Goal: Task Accomplishment & Management: Use online tool/utility

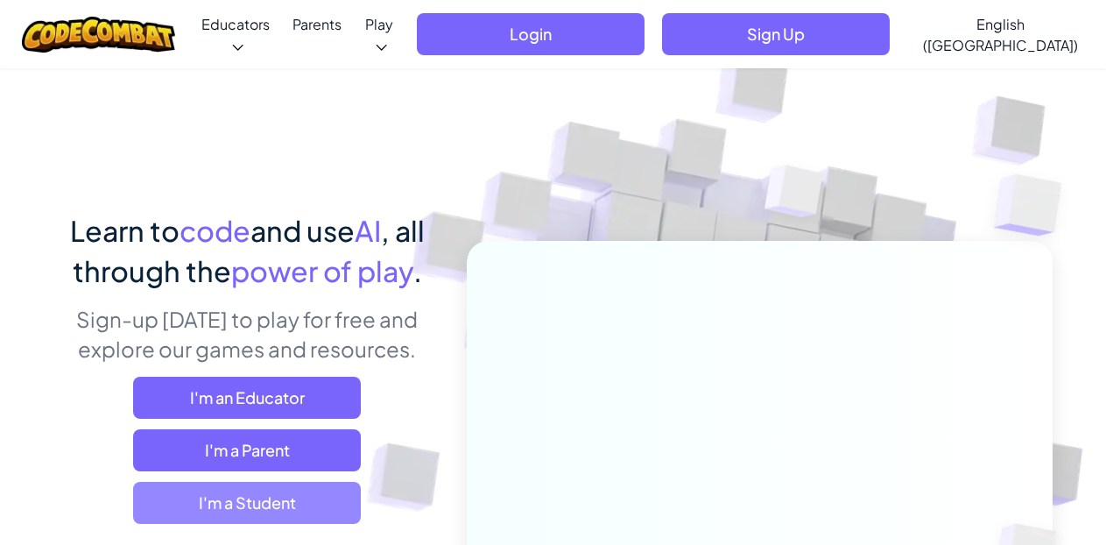
click at [277, 505] on span "I'm a Student" at bounding box center [247, 503] width 228 height 42
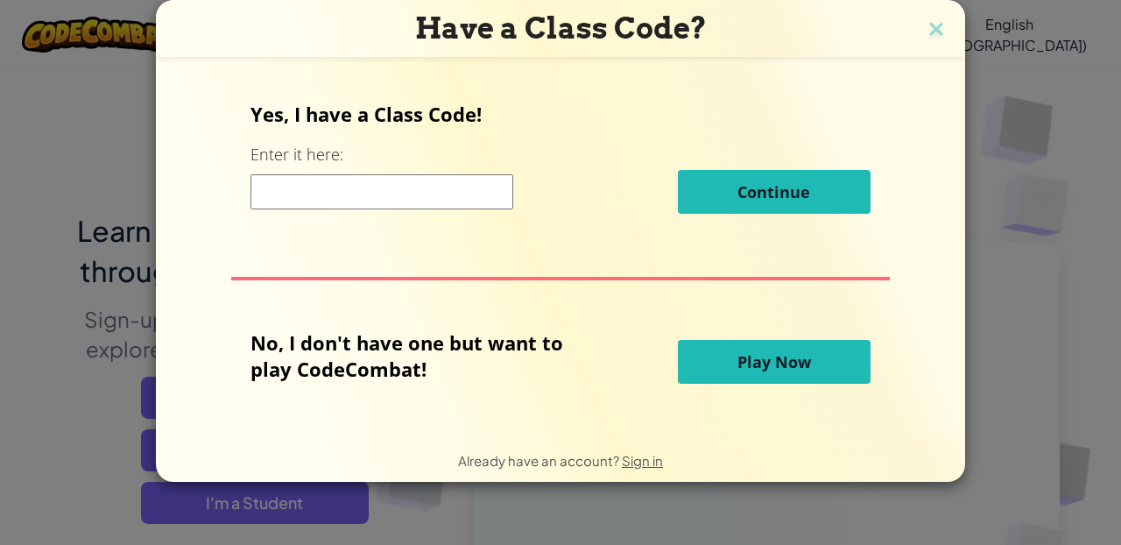
click at [839, 356] on button "Play Now" at bounding box center [774, 362] width 193 height 44
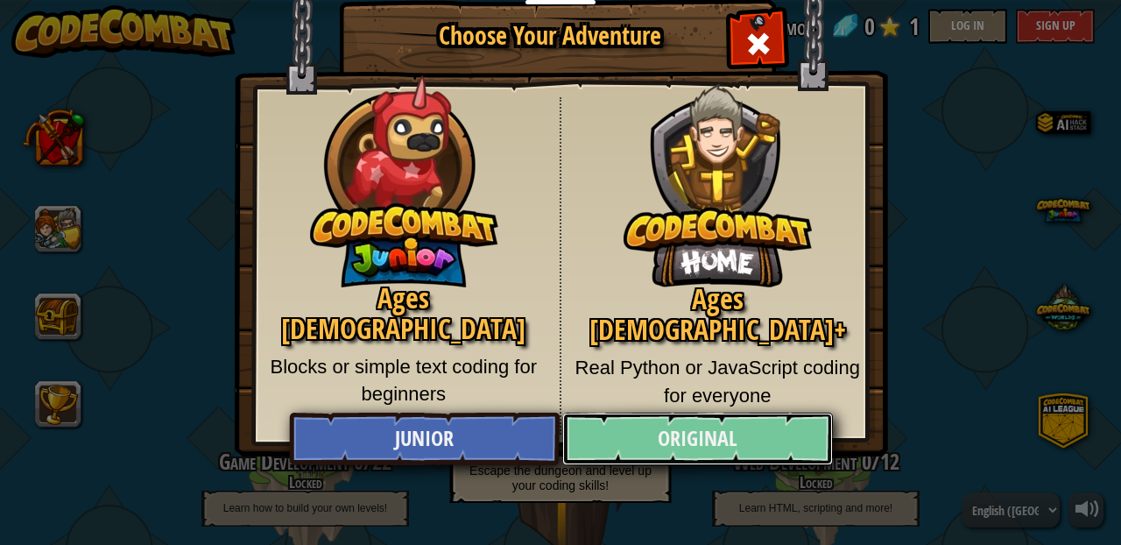
click at [710, 445] on link "Original" at bounding box center [697, 439] width 270 height 53
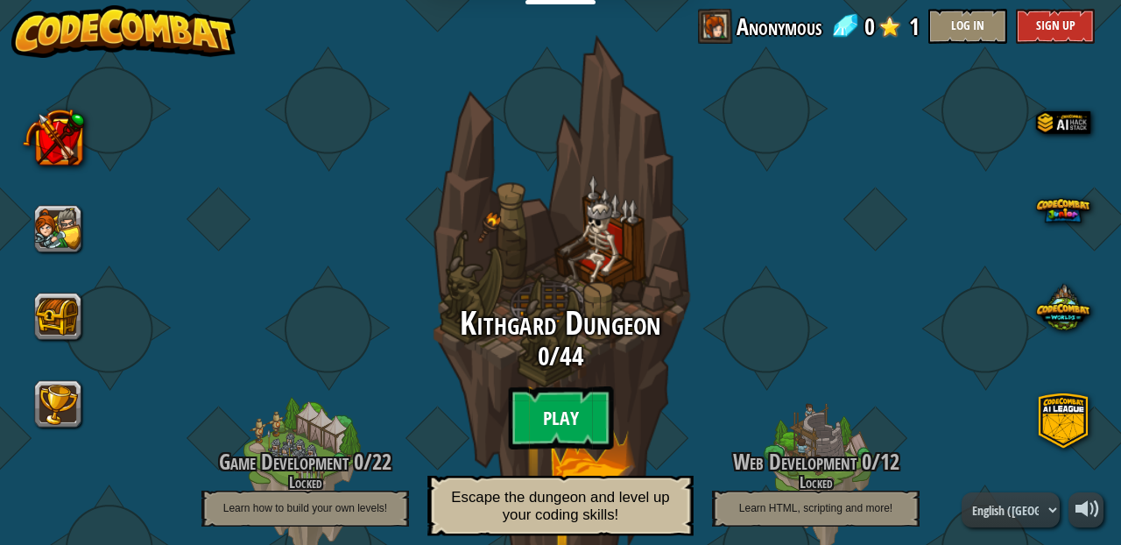
click at [575, 412] on btn "Play" at bounding box center [560, 417] width 105 height 63
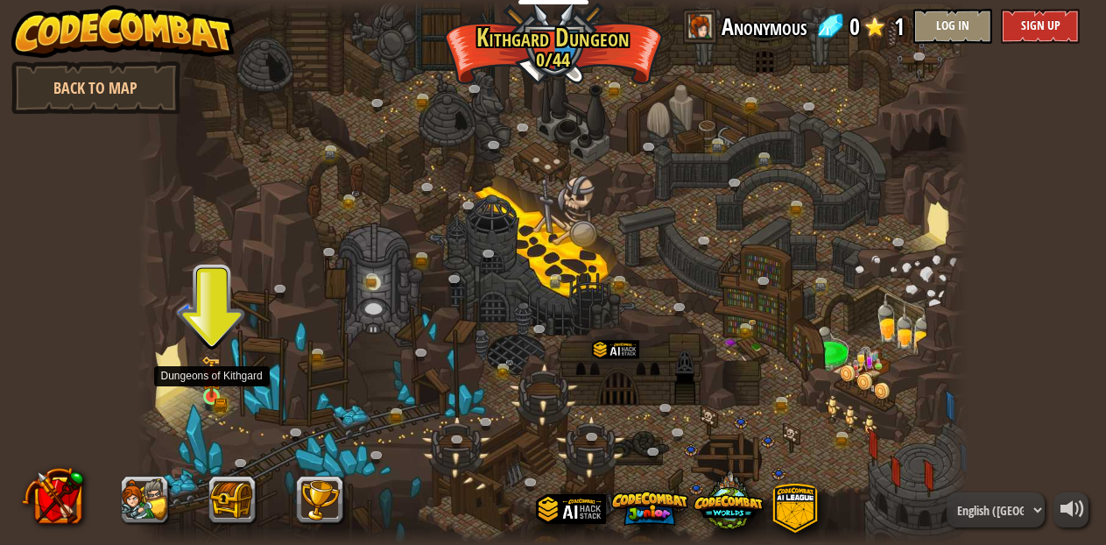
click at [212, 398] on div at bounding box center [211, 396] width 17 height 17
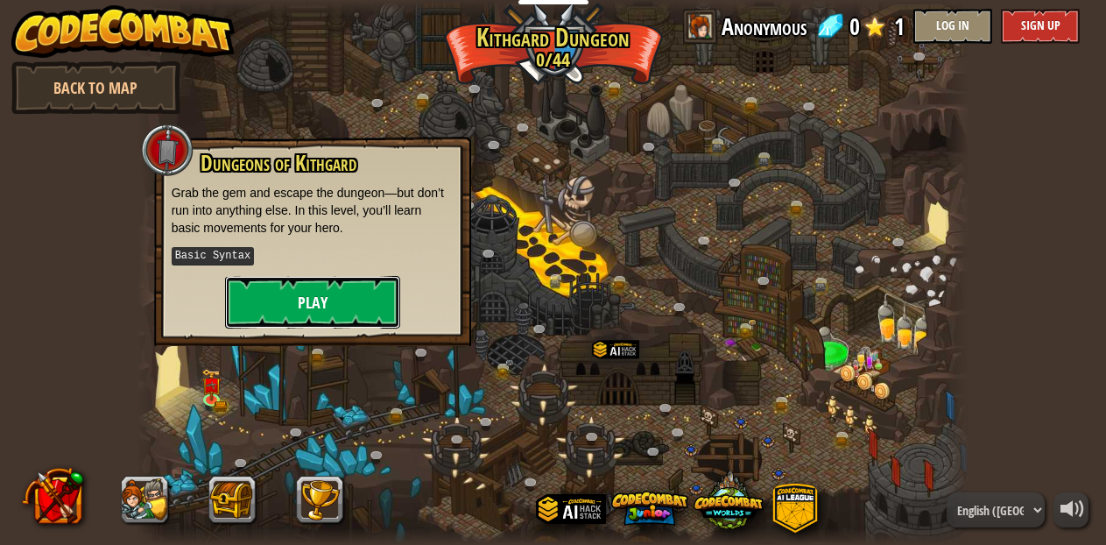
click at [318, 293] on button "Play" at bounding box center [312, 302] width 175 height 53
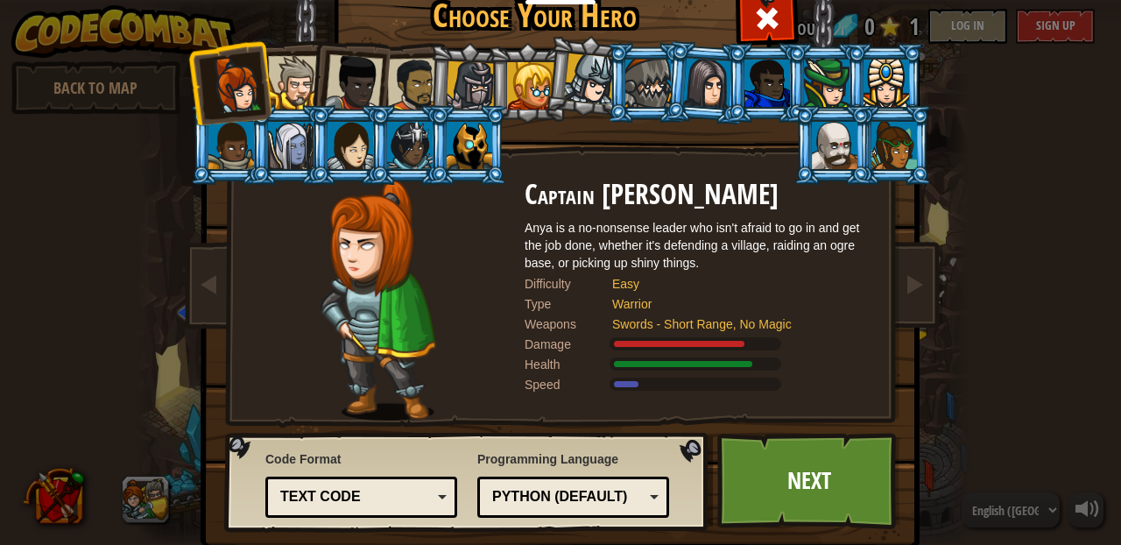
click at [342, 163] on div at bounding box center [351, 145] width 46 height 47
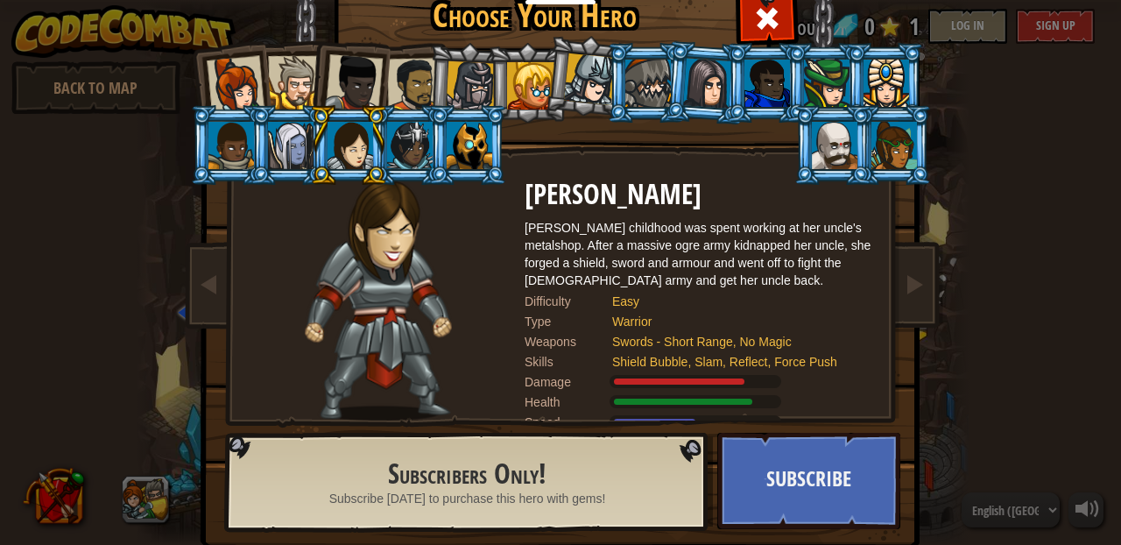
click at [225, 84] on div at bounding box center [236, 85] width 58 height 58
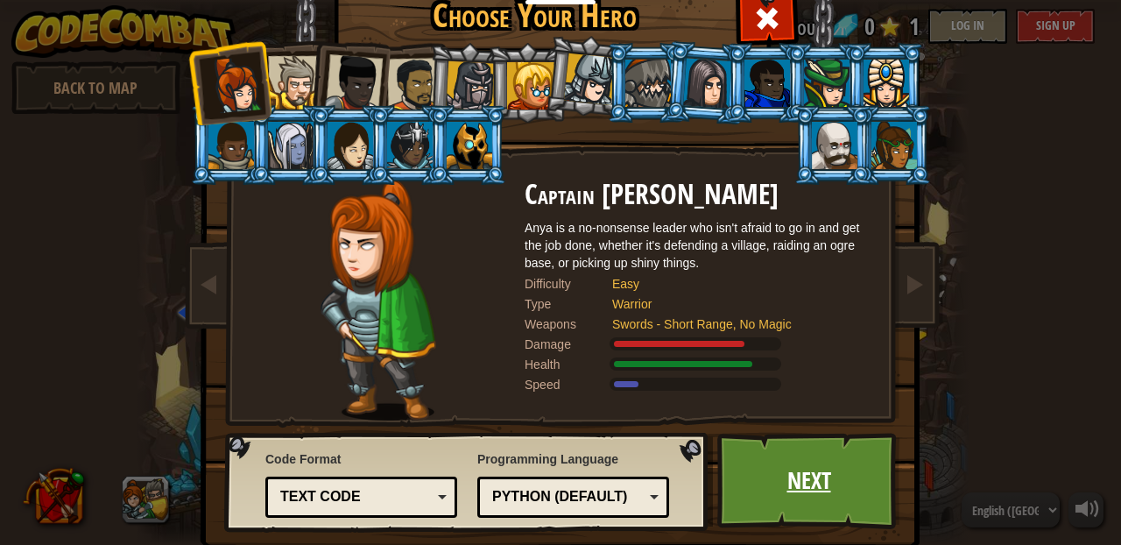
click at [781, 466] on link "Next" at bounding box center [808, 481] width 183 height 96
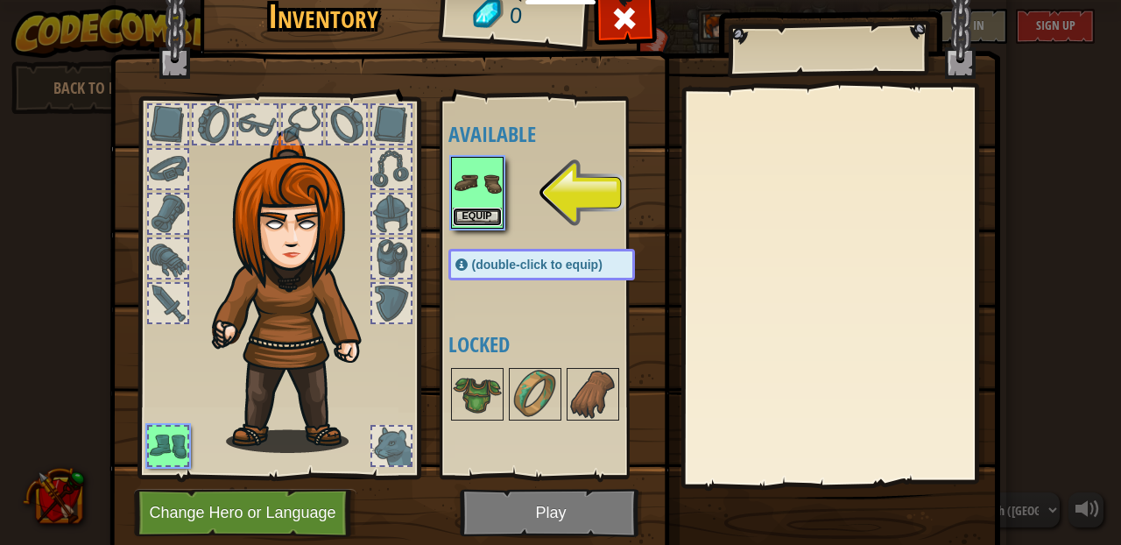
click at [472, 209] on button "Equip" at bounding box center [477, 217] width 49 height 18
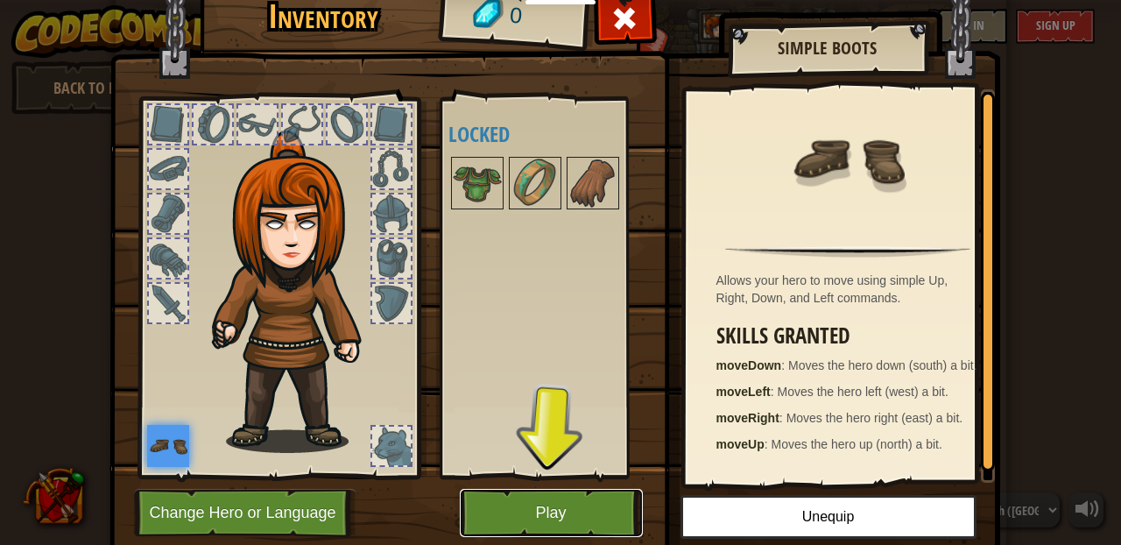
click at [539, 508] on button "Play" at bounding box center [551, 513] width 183 height 48
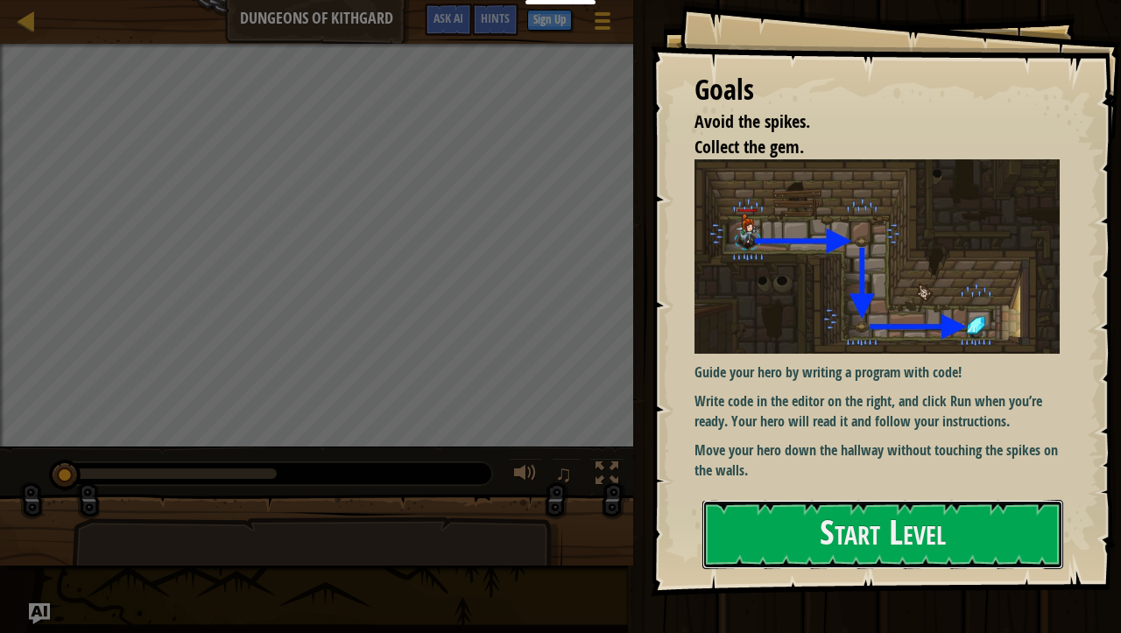
click at [786, 533] on button "Start Level" at bounding box center [883, 534] width 361 height 69
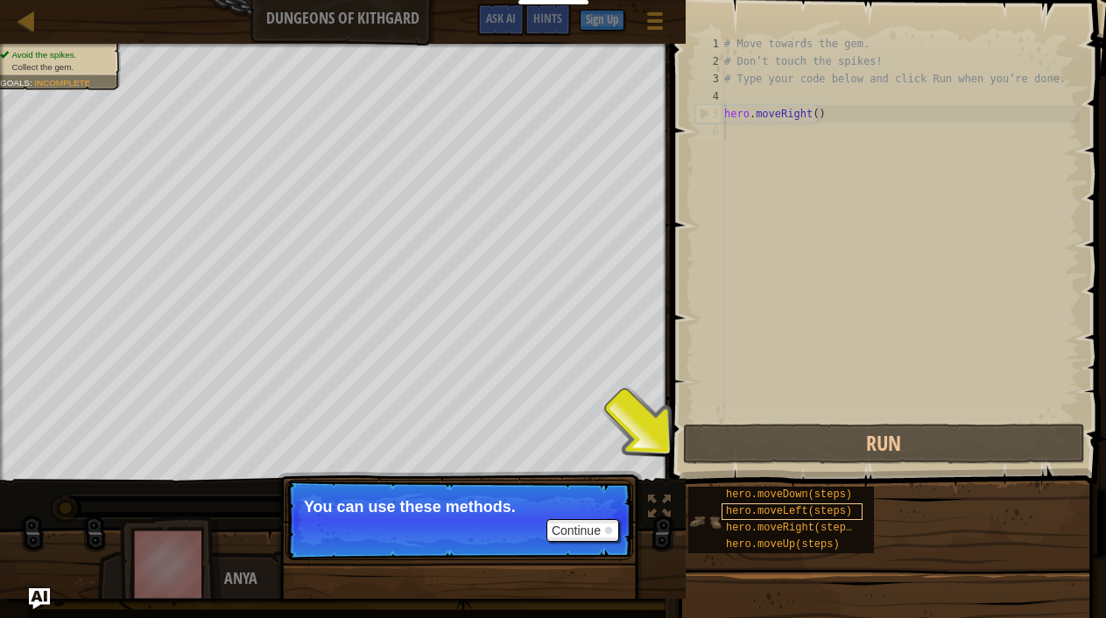
click at [752, 504] on div "hero.moveLeft(steps)" at bounding box center [792, 512] width 141 height 17
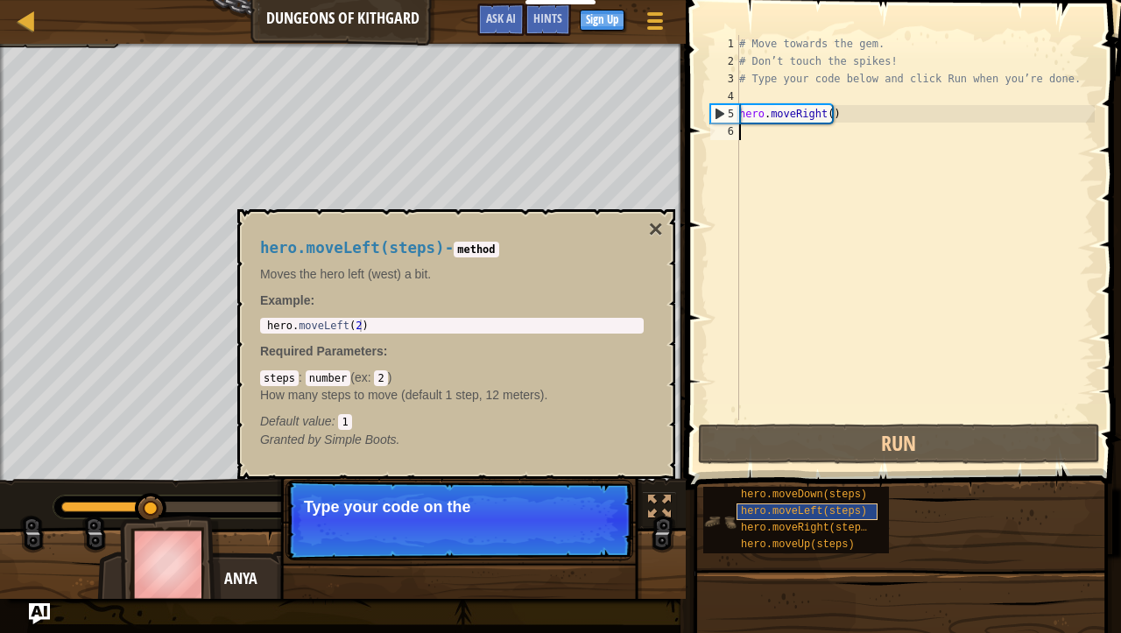
scroll to position [8, 0]
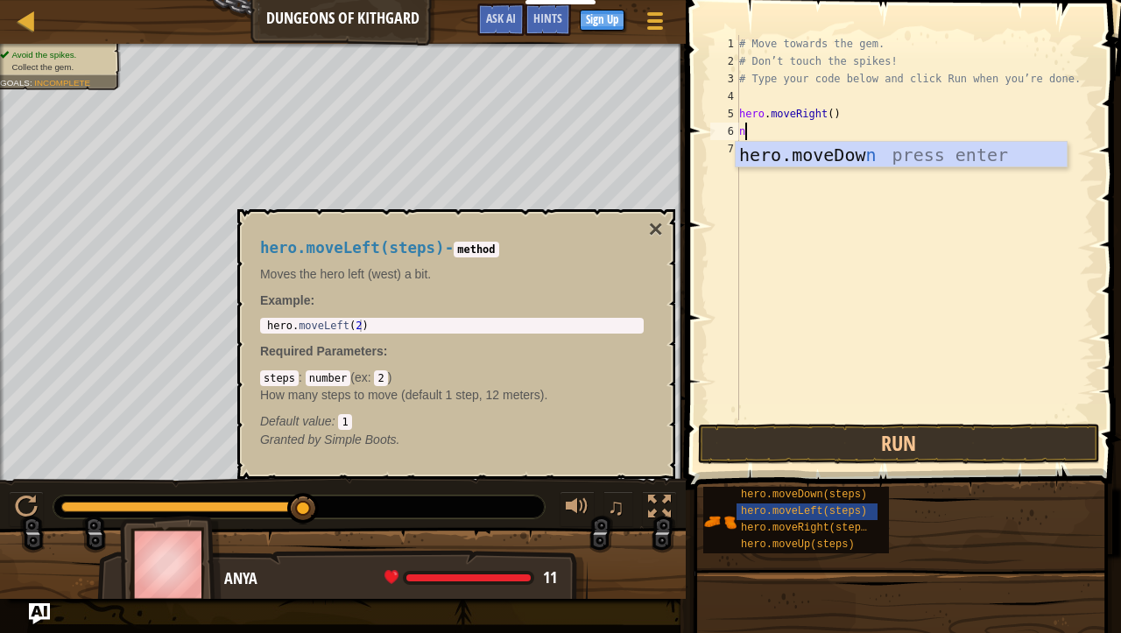
type textarea "n"
click at [844, 448] on button "Run" at bounding box center [899, 444] width 402 height 40
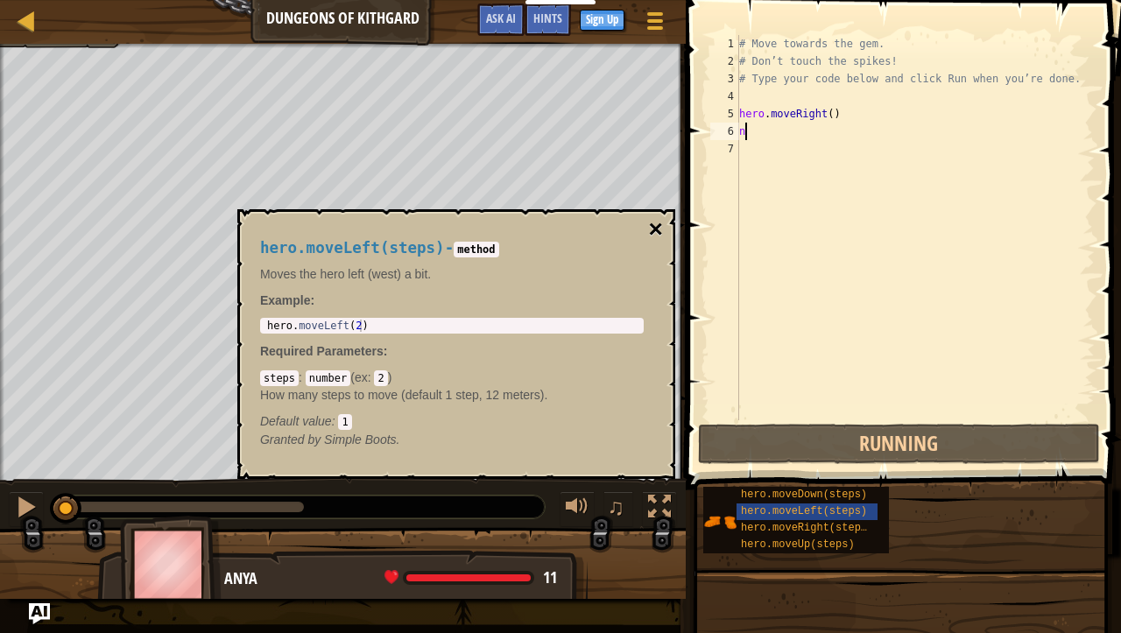
click at [652, 233] on button "×" at bounding box center [656, 229] width 14 height 25
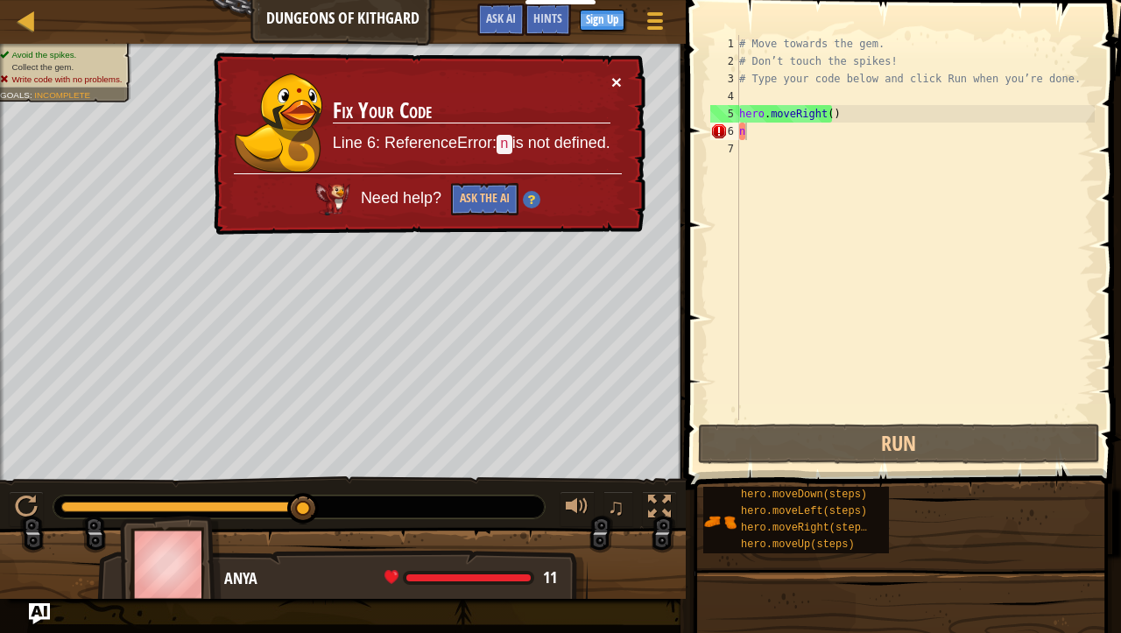
click at [618, 84] on button "×" at bounding box center [616, 82] width 11 height 18
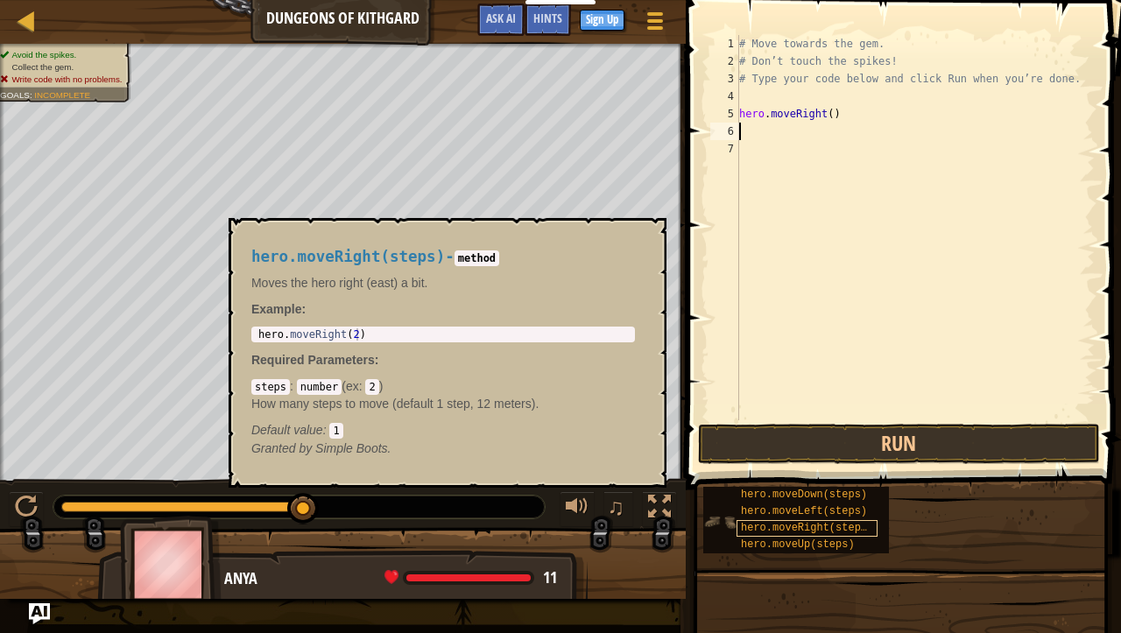
click at [826, 525] on span "hero.moveRight(steps)" at bounding box center [807, 528] width 132 height 12
type textarea "n"
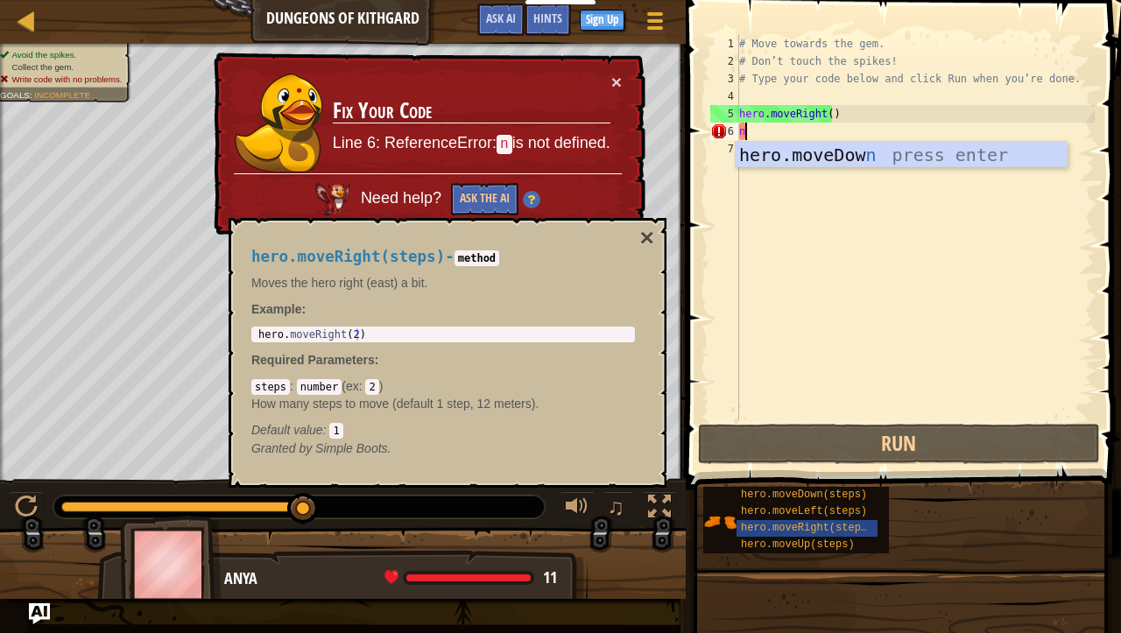
click at [867, 158] on div "hero.moveDow n press enter" at bounding box center [901, 181] width 331 height 79
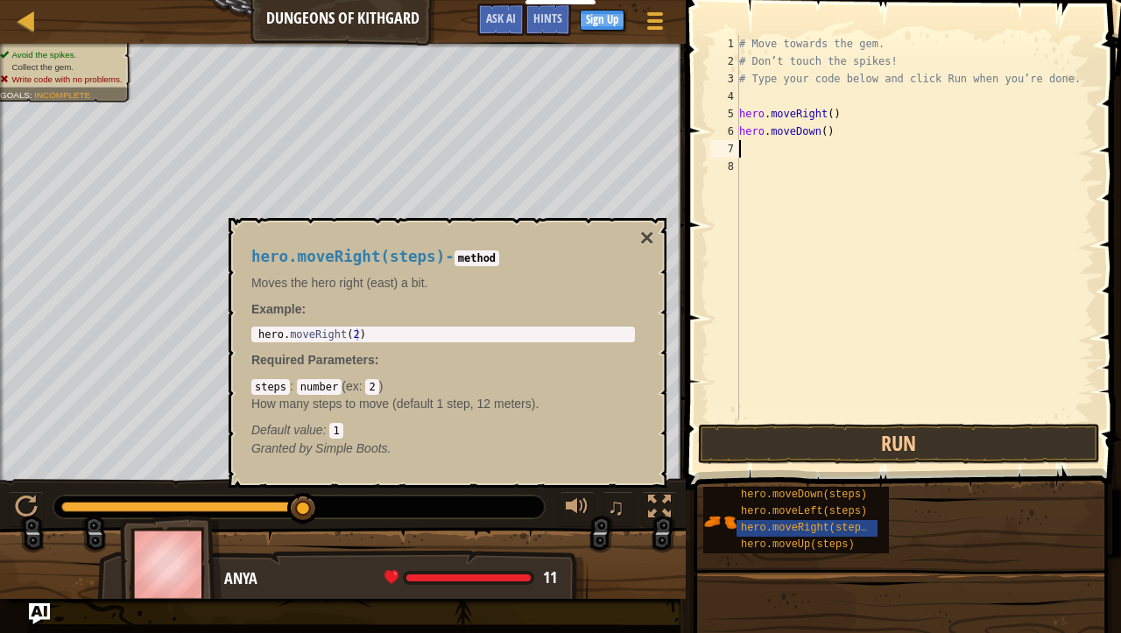
click at [638, 238] on div "hero.moveRight(steps) - method Moves the hero right (east) a bit. Example : 1 h…" at bounding box center [443, 353] width 408 height 242
click at [645, 237] on button "×" at bounding box center [647, 238] width 14 height 25
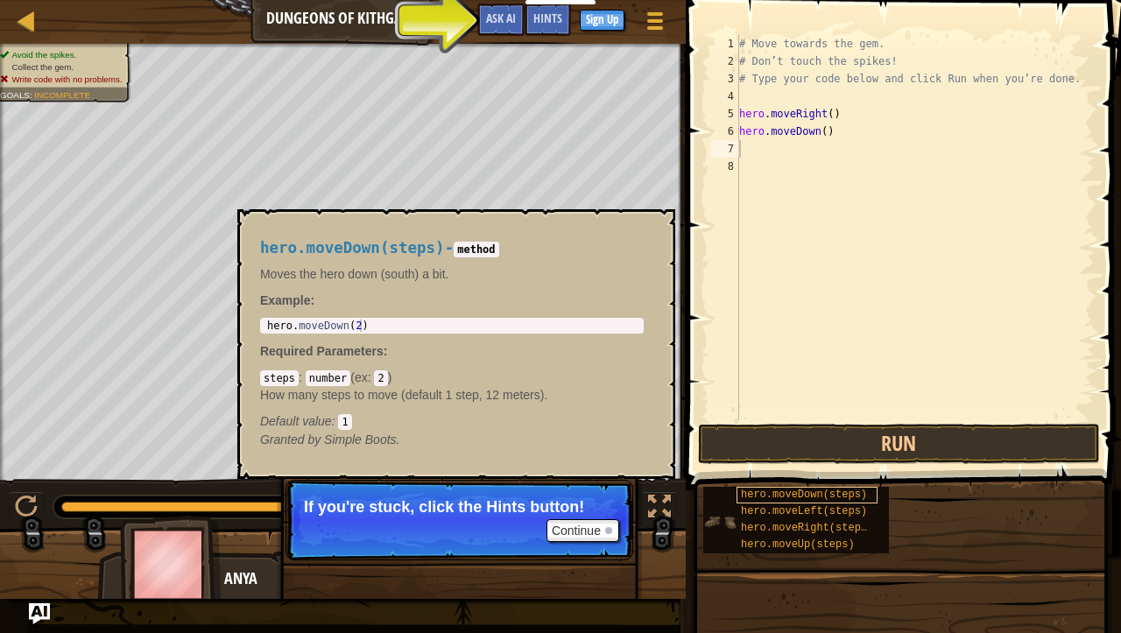
click at [780, 492] on span "hero.moveDown(steps)" at bounding box center [804, 495] width 126 height 12
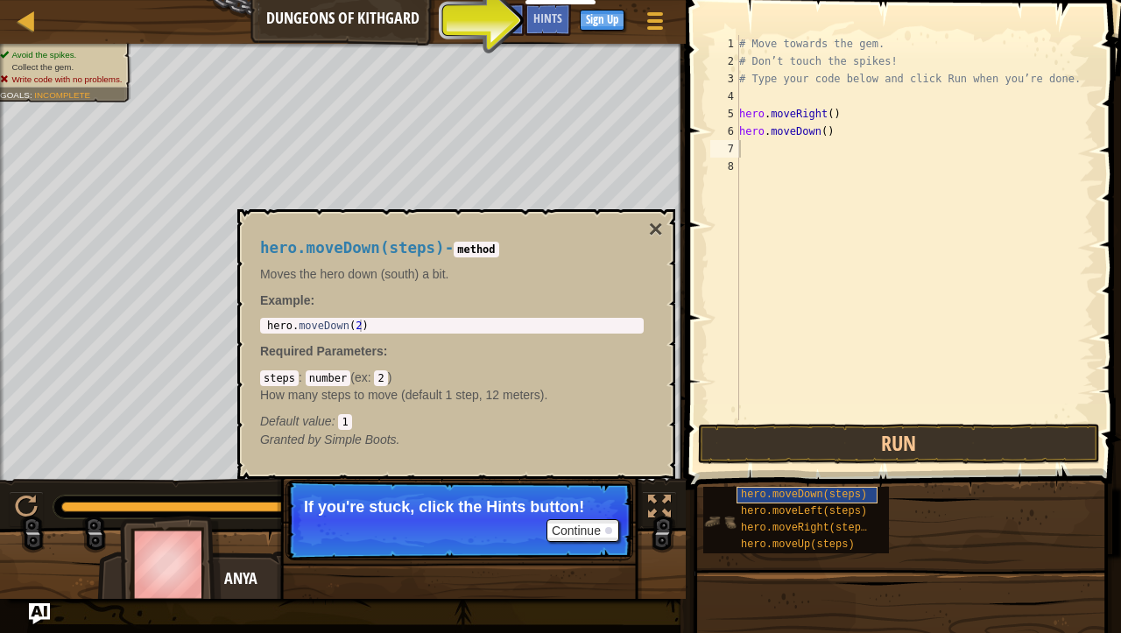
click at [780, 492] on span "hero.moveDown(steps)" at bounding box center [804, 495] width 126 height 12
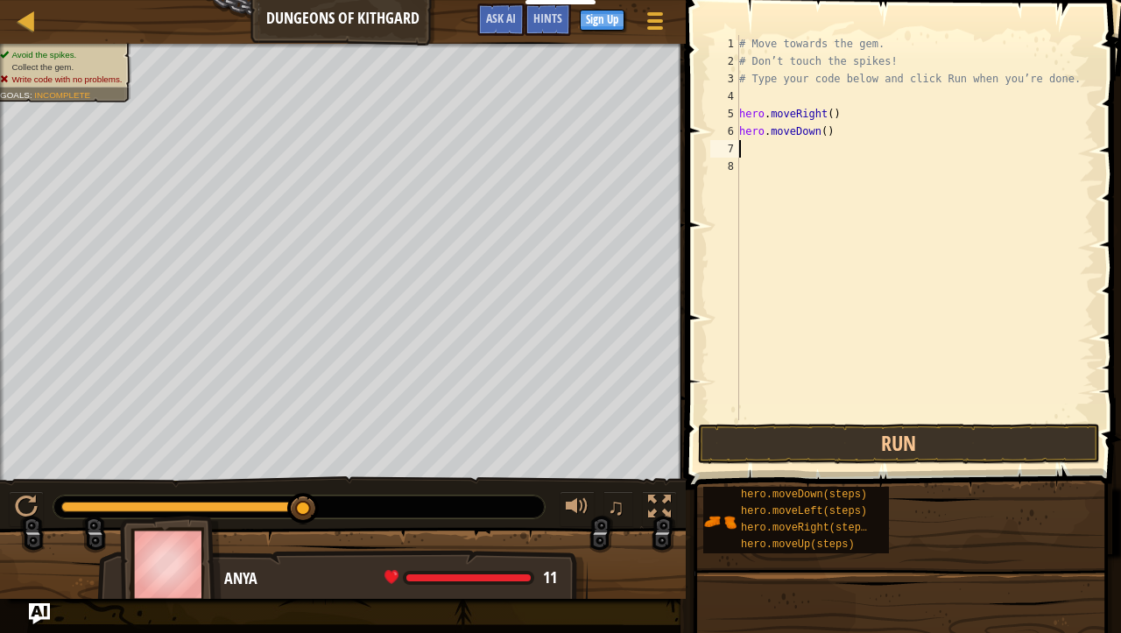
click at [819, 132] on div "# Move towards the gem. # Don’t touch the spikes! # Type your code below and cl…" at bounding box center [915, 245] width 359 height 420
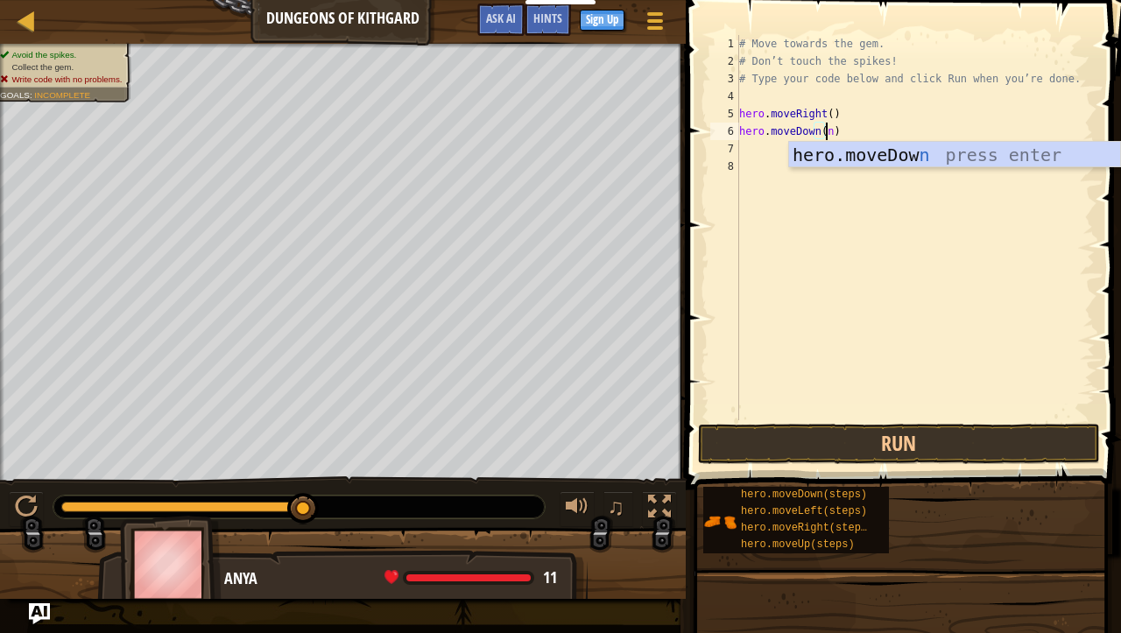
scroll to position [8, 6]
type textarea "hero.moveDown()"
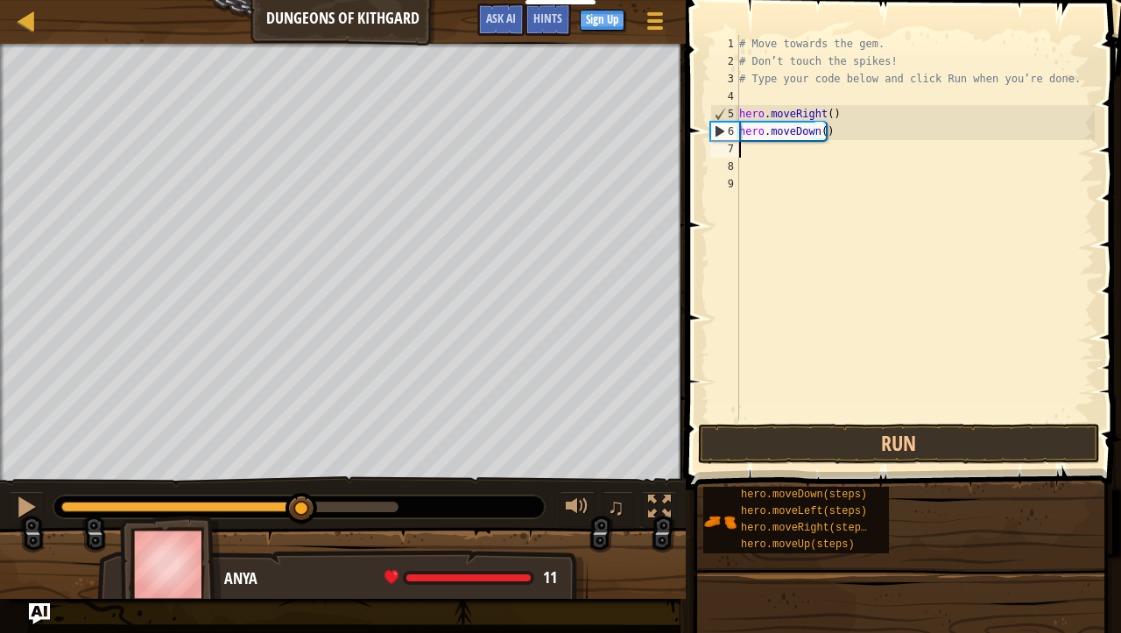
scroll to position [8, 0]
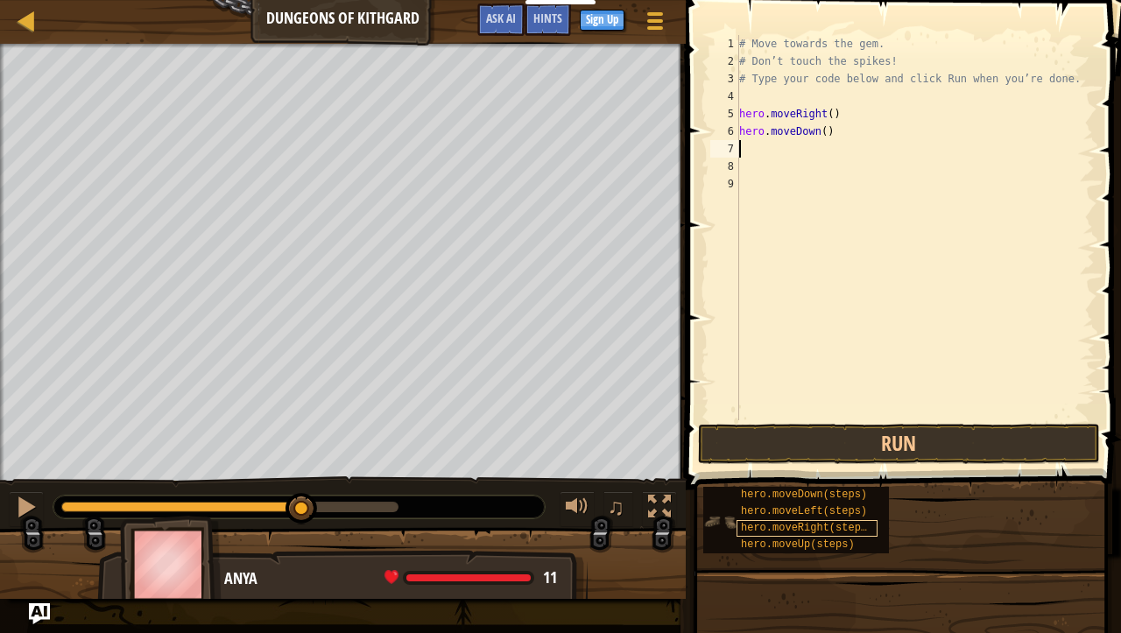
click at [787, 531] on span "hero.moveRight(steps)" at bounding box center [807, 528] width 132 height 12
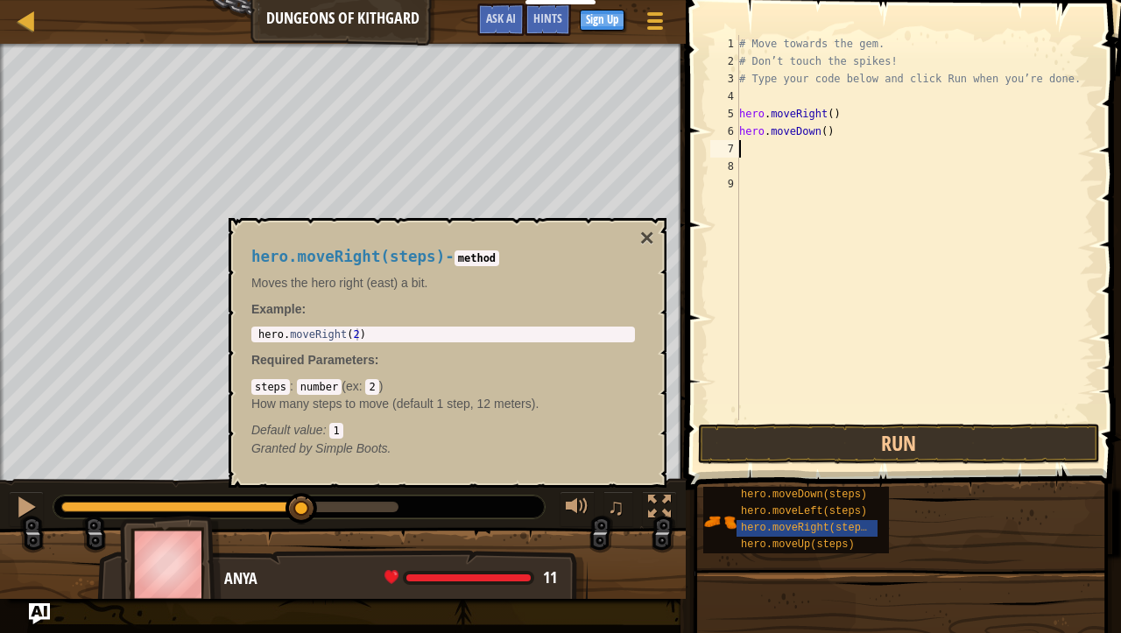
type textarea "n"
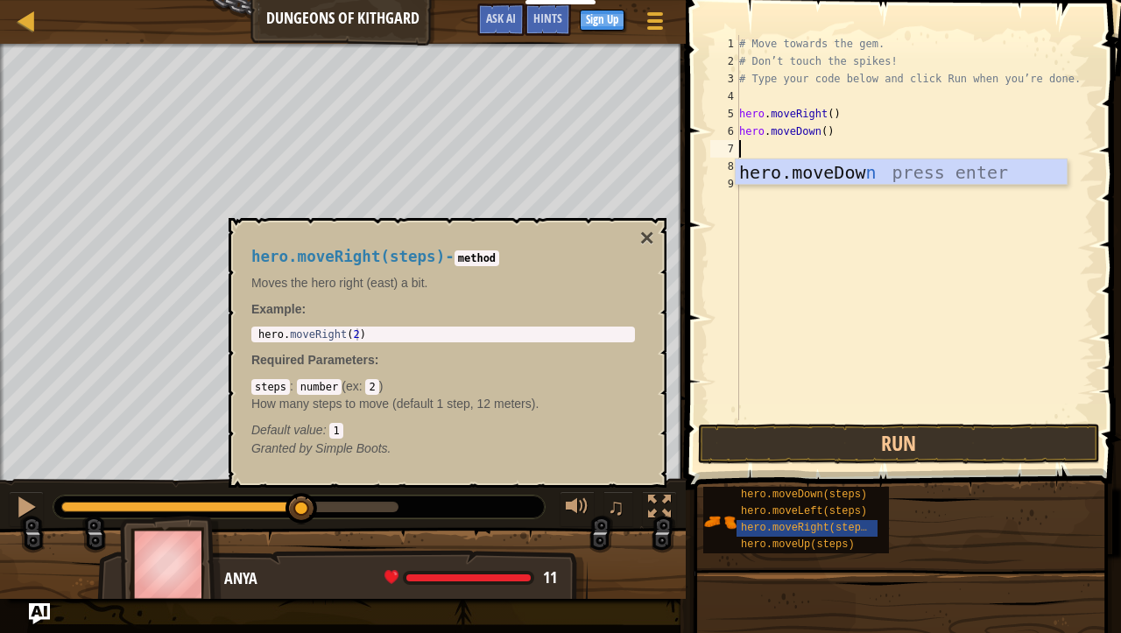
type textarea "r"
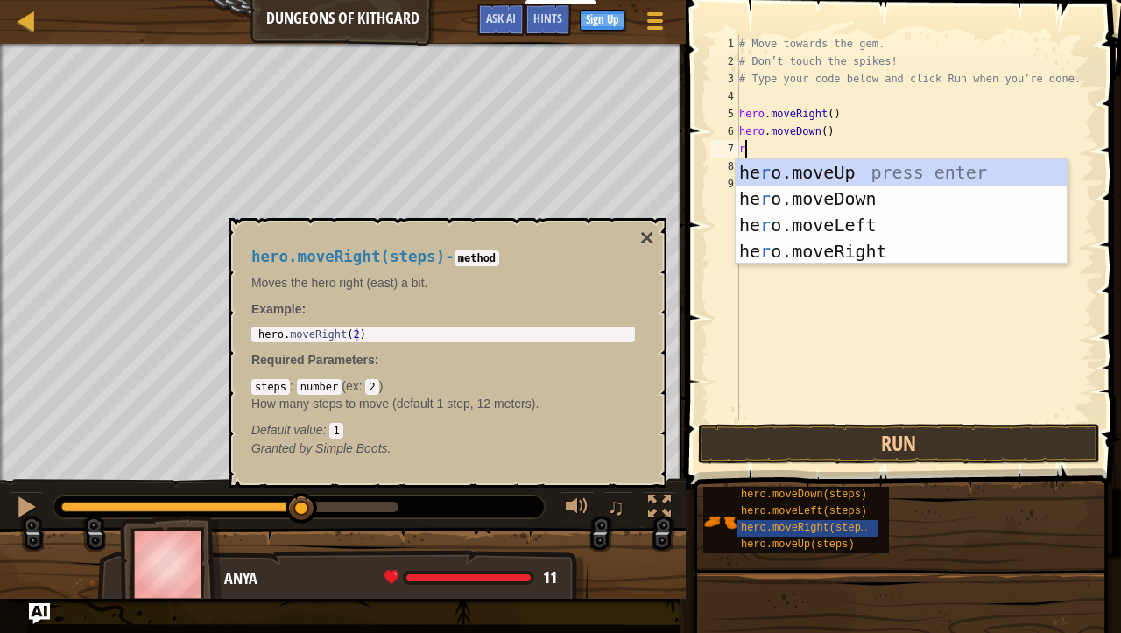
click at [850, 249] on div "he r o.moveUp press enter he r o.moveDown press enter he r o.moveLeft press ent…" at bounding box center [901, 238] width 331 height 158
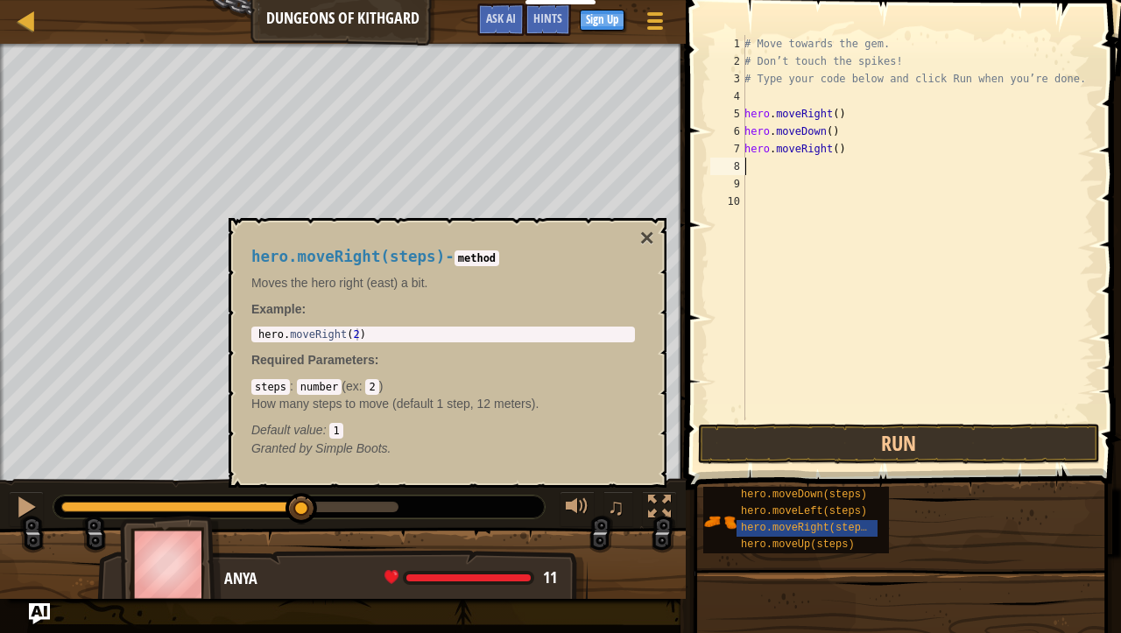
click at [828, 152] on div "# Move towards the gem. # Don’t touch the spikes! # Type your code below and cl…" at bounding box center [918, 245] width 354 height 420
click at [857, 149] on div "# Move towards the gem. # Don’t touch the spikes! # Type your code below and cl…" at bounding box center [918, 245] width 354 height 420
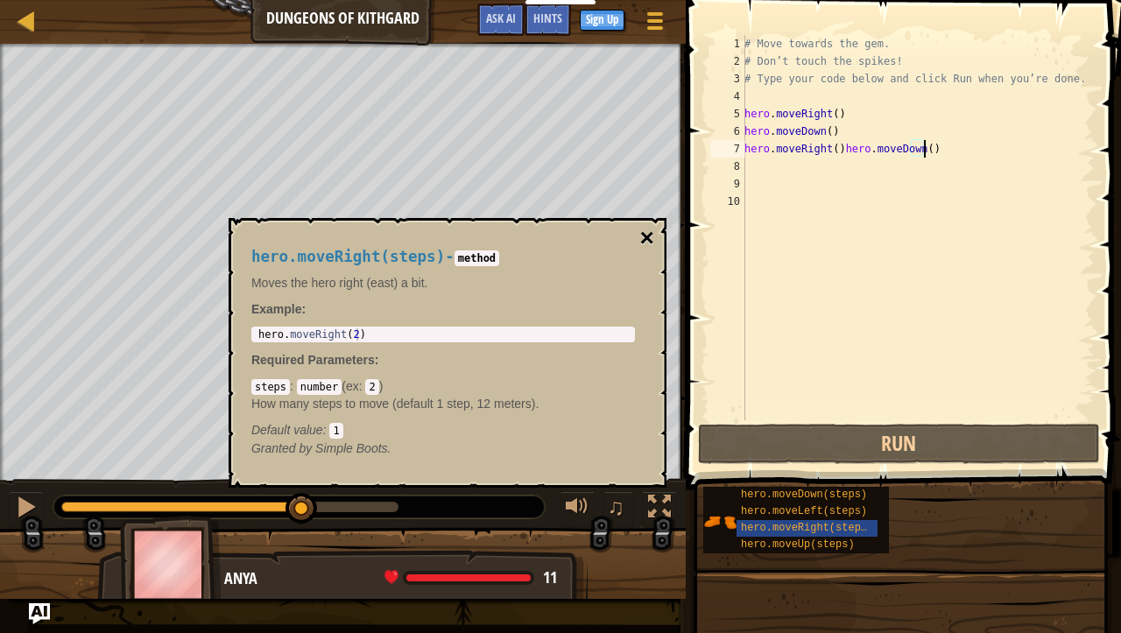
type textarea "hero.moveRight()hero.moveDown()"
click at [649, 232] on button "×" at bounding box center [647, 238] width 14 height 25
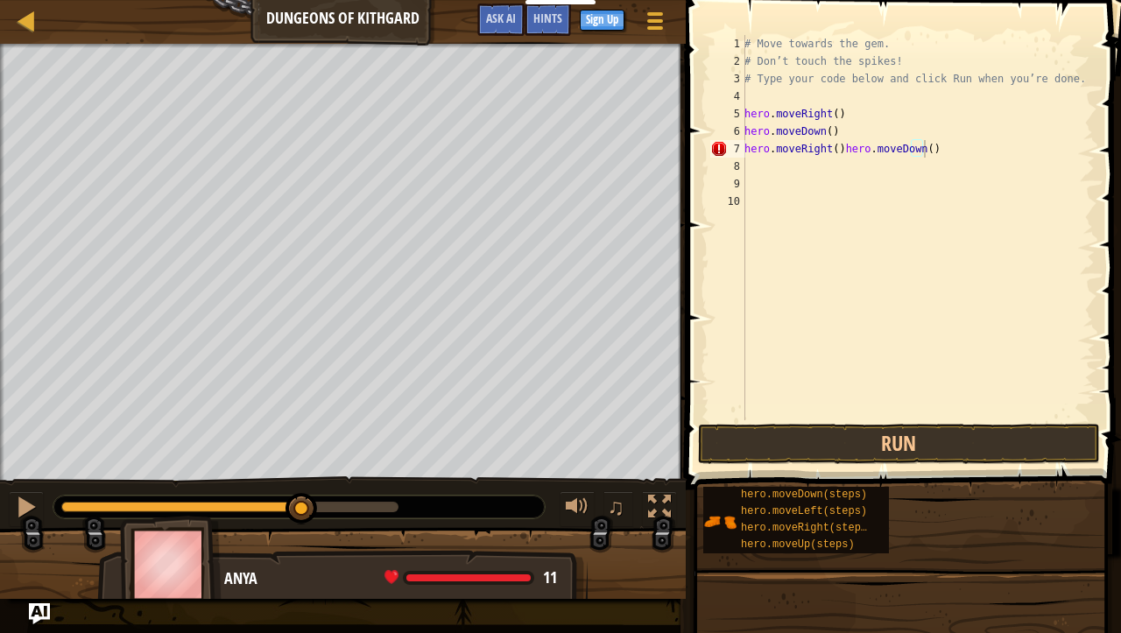
click at [936, 151] on div "# Move towards the gem. # Don’t touch the spikes! # Type your code below and cl…" at bounding box center [918, 245] width 354 height 420
click at [761, 172] on div "# Move towards the gem. # Don’t touch the spikes! # Type your code below and cl…" at bounding box center [918, 245] width 354 height 420
type textarea "h"
type textarea "hero.m"
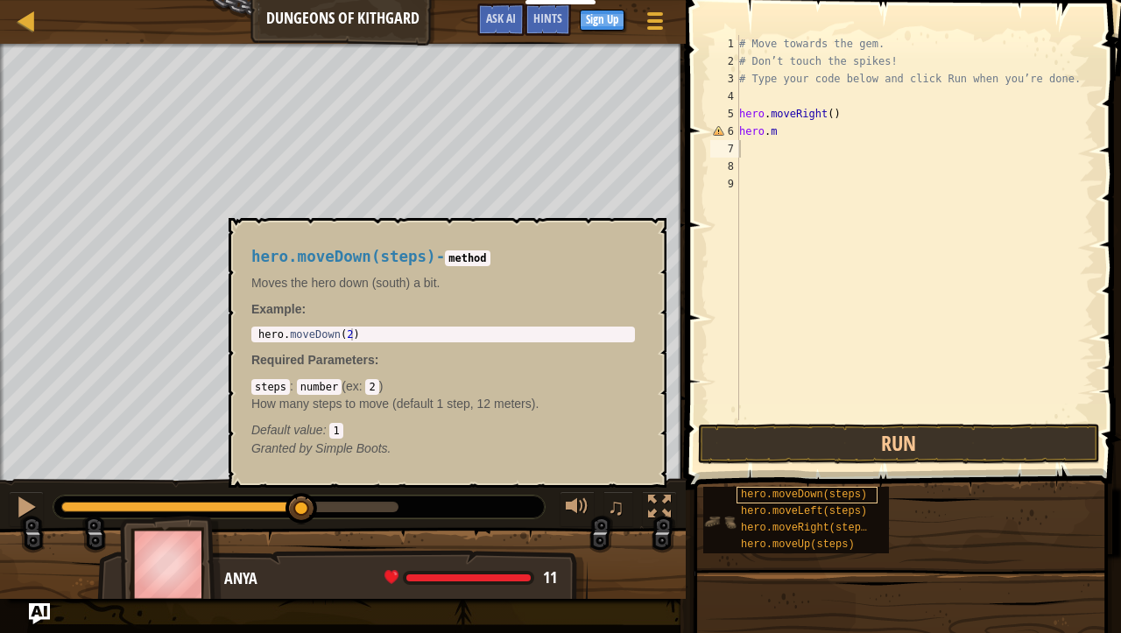
click at [823, 503] on div "hero.moveDown(steps)" at bounding box center [807, 495] width 141 height 17
click at [826, 510] on span "hero.moveLeft(steps)" at bounding box center [804, 511] width 126 height 12
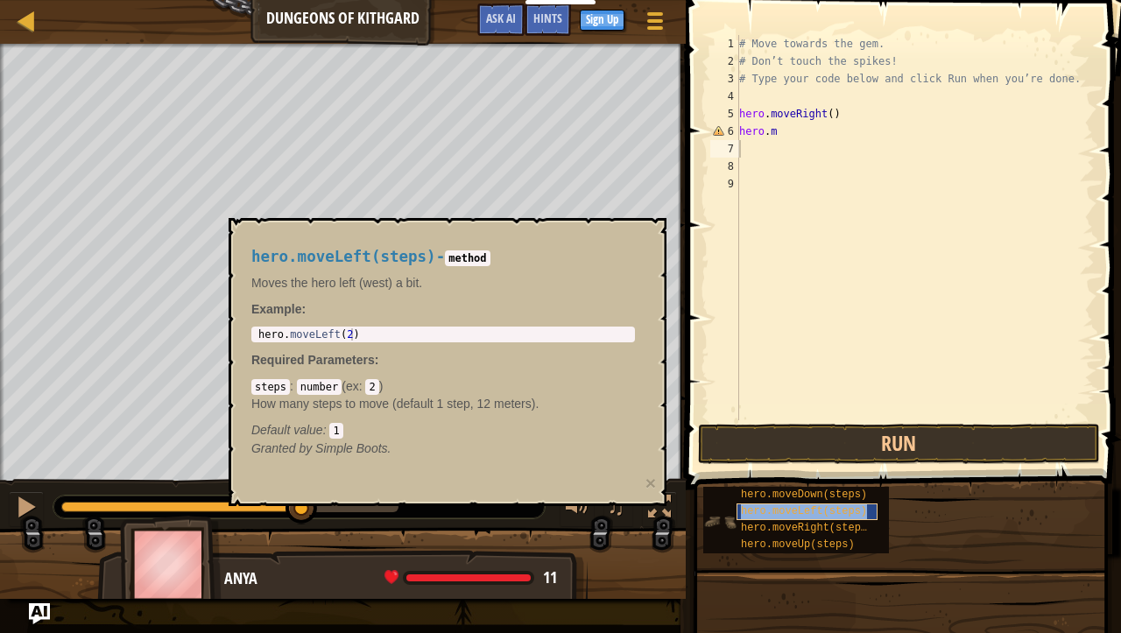
click at [830, 517] on span "hero.moveLeft(steps)" at bounding box center [804, 511] width 126 height 12
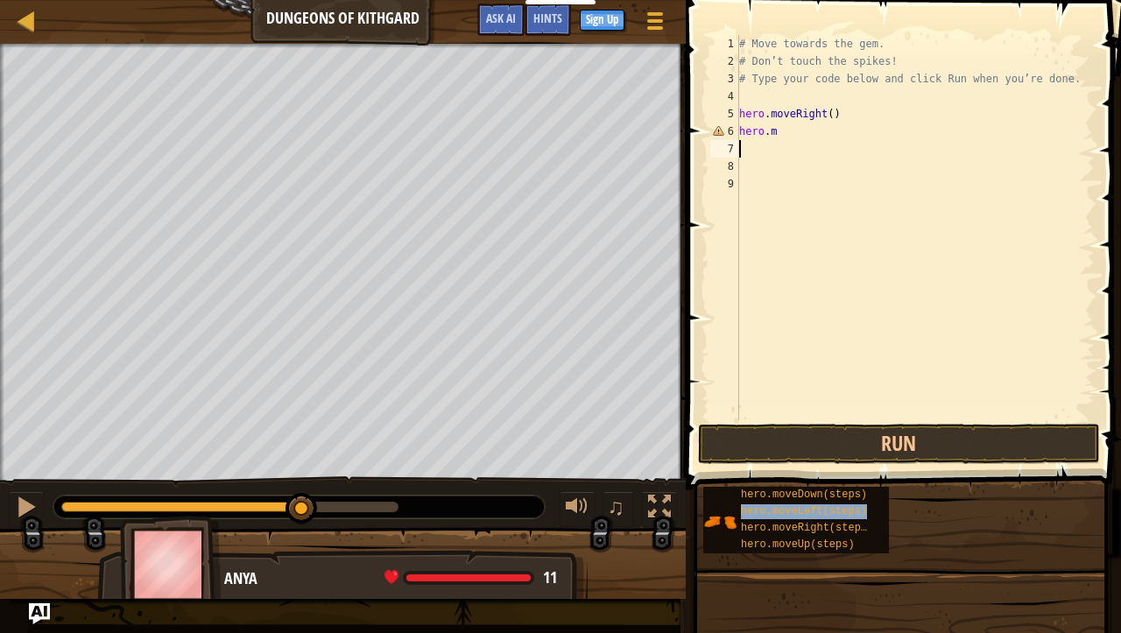
type textarea "l"
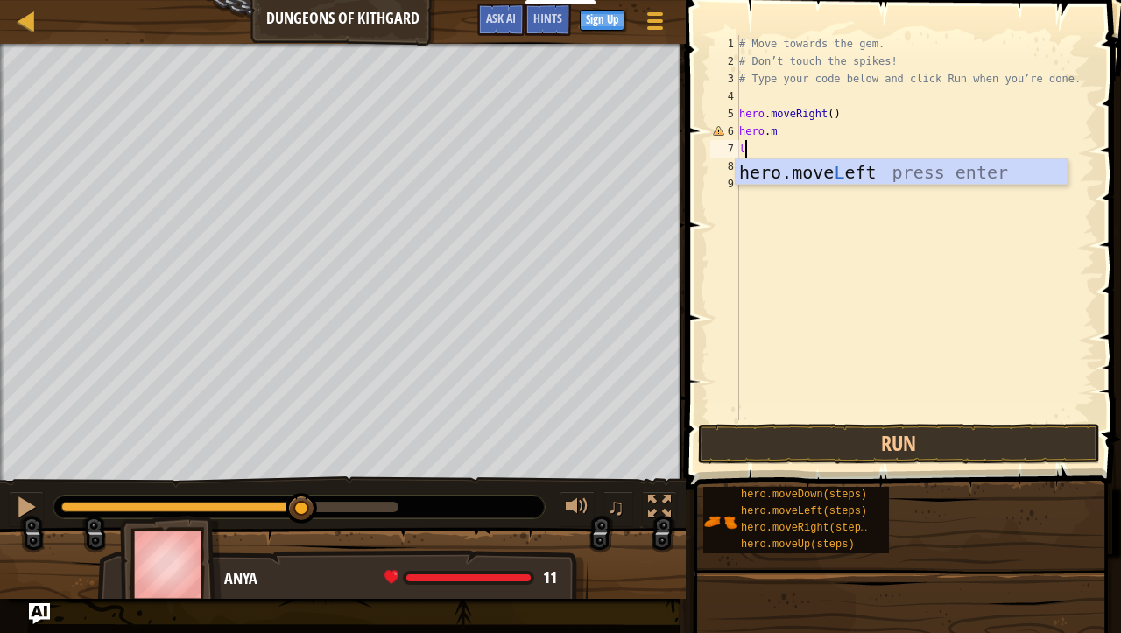
click at [809, 182] on div "hero.move L eft press enter" at bounding box center [901, 198] width 331 height 79
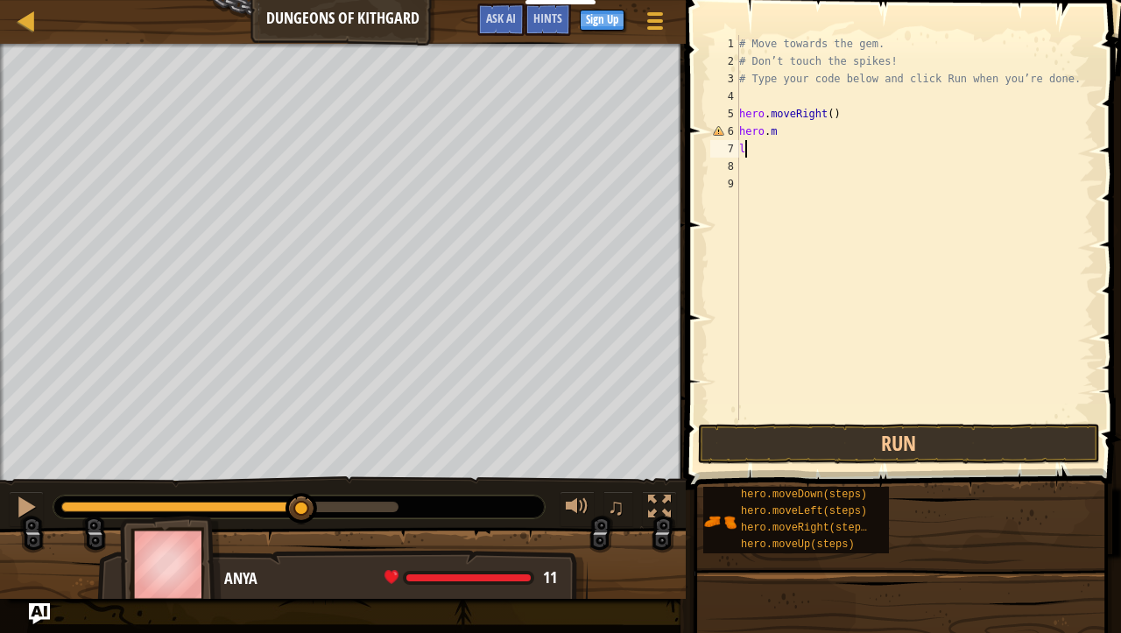
click at [813, 173] on div "# Move towards the gem. # Don’t touch the spikes! # Type your code below and cl…" at bounding box center [915, 245] width 359 height 420
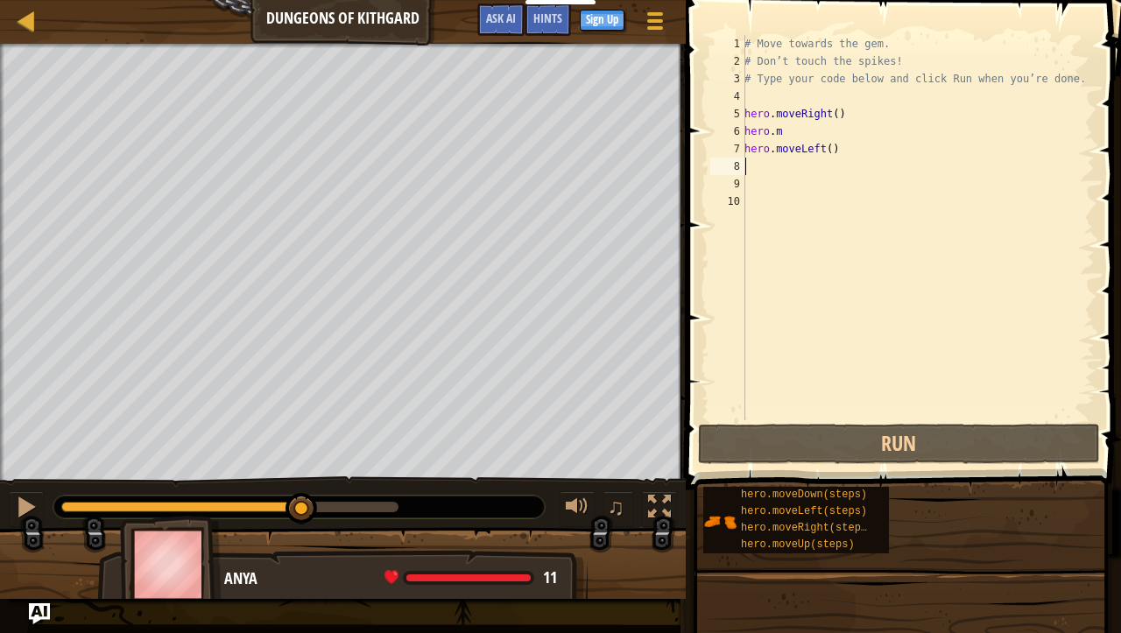
click at [839, 151] on div "# Move towards the gem. # Don’t touch the spikes! # Type your code below and cl…" at bounding box center [918, 245] width 354 height 420
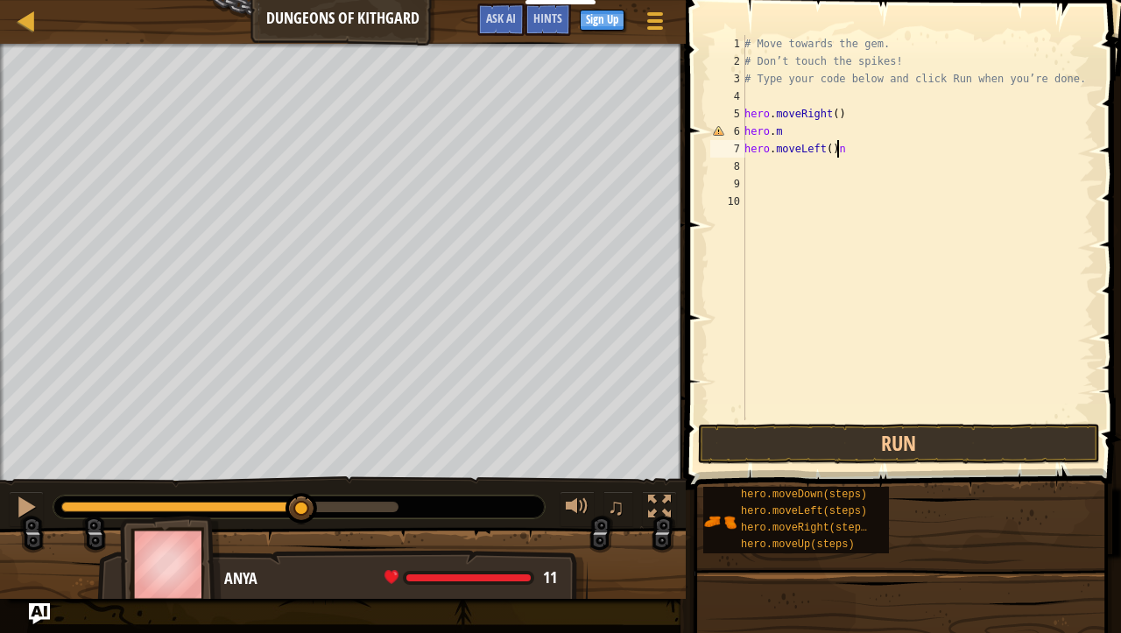
type textarea "hero.moveLeft()hero.moveDown()"
click at [830, 145] on div "# Move towards the gem. # Don’t touch the spikes! # Type your code below and cl…" at bounding box center [918, 245] width 354 height 420
click at [854, 184] on div "# Move towards the gem. # Don’t touch the spikes! # Type your code below and cl…" at bounding box center [918, 245] width 354 height 420
click at [838, 182] on div "# Move towards the gem. # Don’t touch the spikes! # Type your code below and cl…" at bounding box center [918, 245] width 354 height 420
type textarea "h"
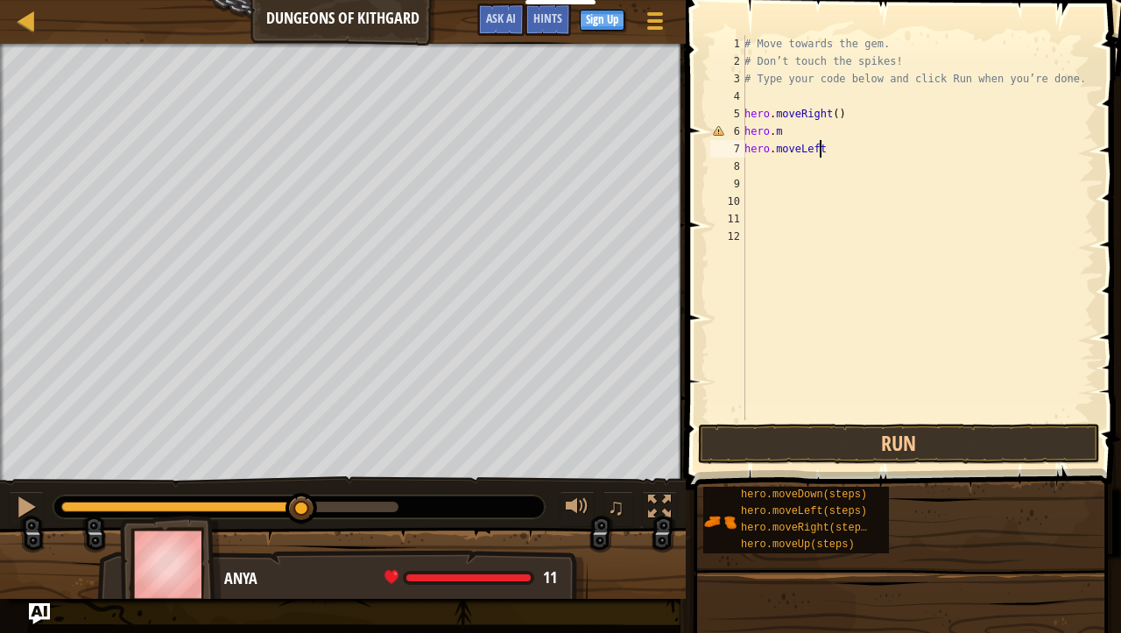
type textarea "hero.moveLeftn"
click at [720, 366] on div "Map Dungeons of Kithgard Game Menu Done Sign Up Hints Ask AI 1 הההההההההההההההה…" at bounding box center [560, 316] width 1121 height 633
click at [423, 544] on div at bounding box center [468, 578] width 124 height 7
click at [808, 505] on div "hero.moveLeft(steps)" at bounding box center [807, 512] width 141 height 17
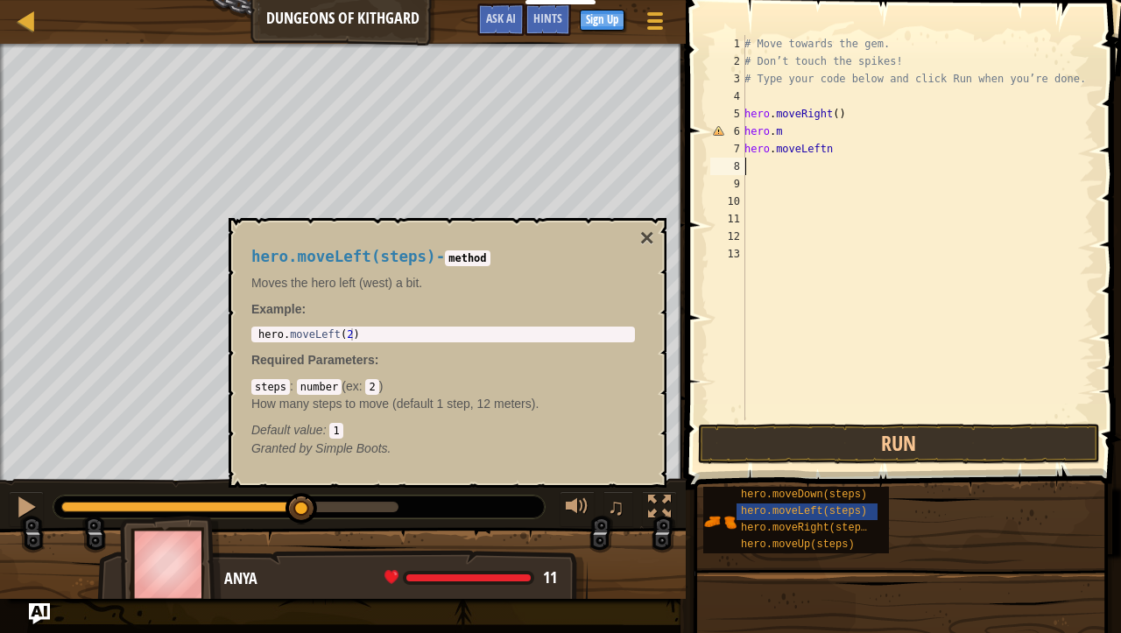
type textarea "b"
click at [649, 234] on button "×" at bounding box center [647, 238] width 14 height 25
click at [826, 512] on span "hero.moveLeft(steps)" at bounding box center [804, 511] width 126 height 12
click at [826, 510] on span "hero.moveLeft(steps)" at bounding box center [804, 511] width 126 height 12
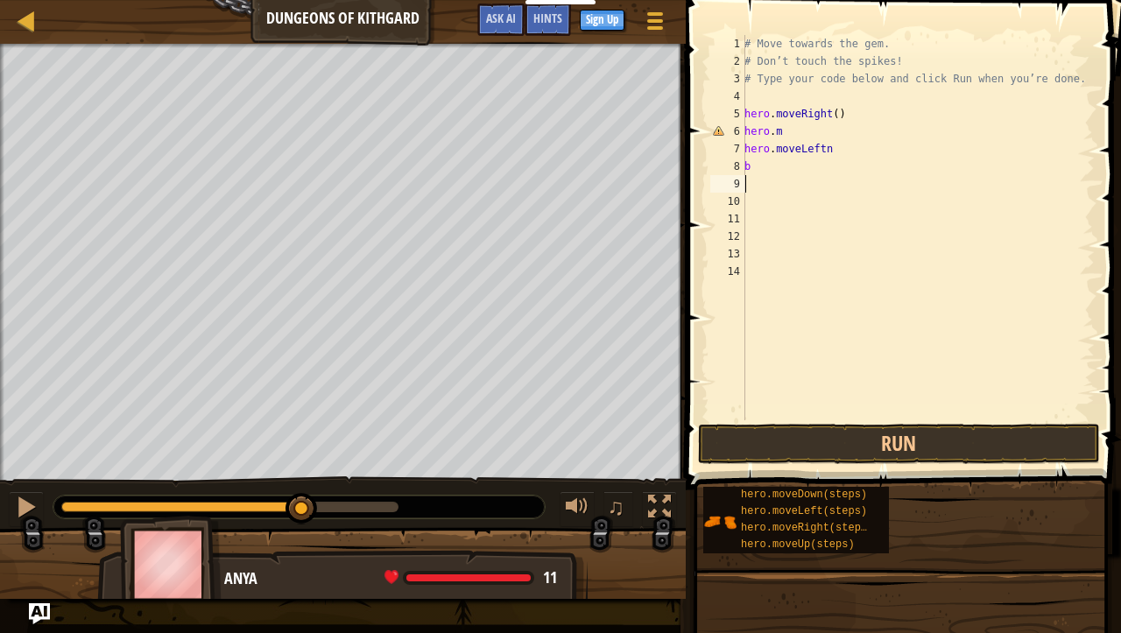
type textarea "n"
click at [900, 437] on button "Run" at bounding box center [899, 444] width 402 height 40
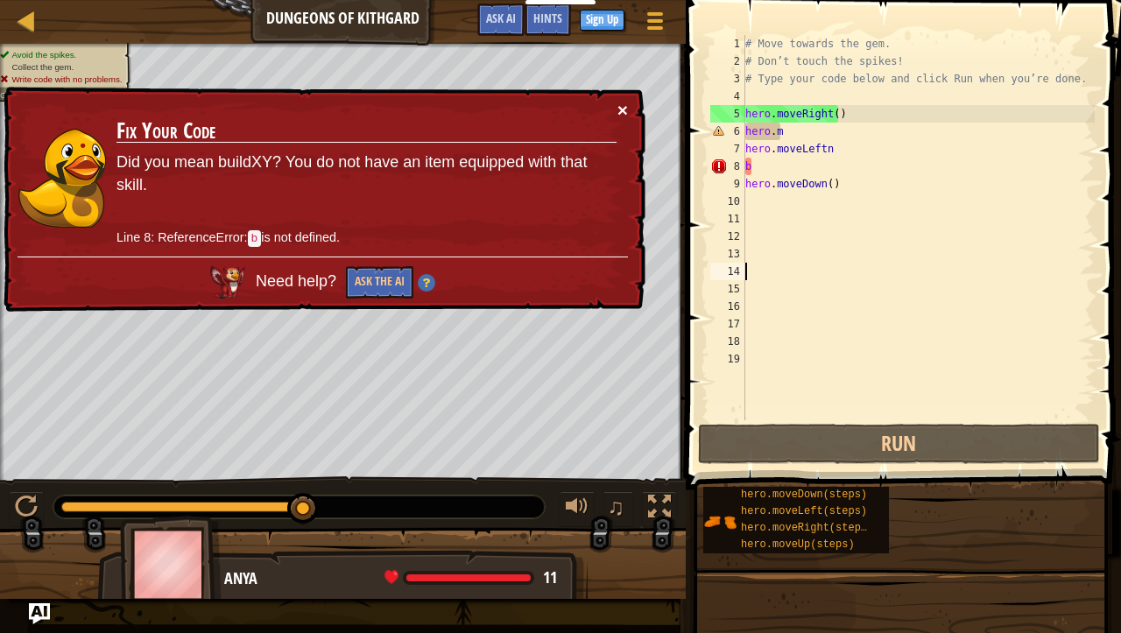
click at [624, 106] on button "×" at bounding box center [623, 110] width 11 height 18
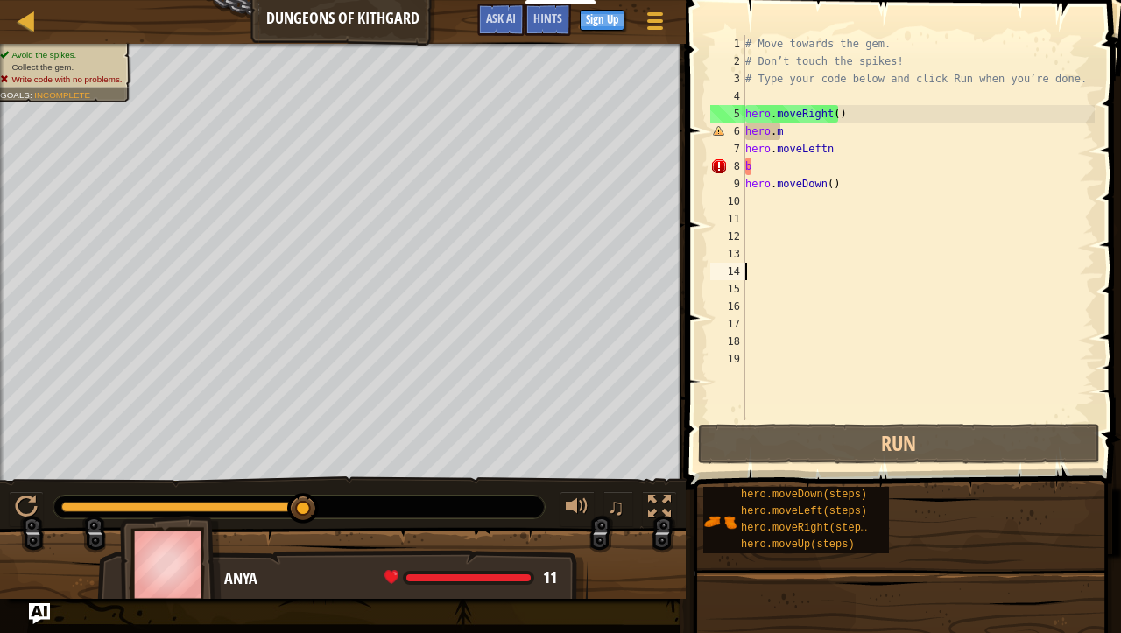
click at [754, 198] on div "# Move towards the gem. # Don’t touch the spikes! # Type your code below and cl…" at bounding box center [918, 245] width 353 height 420
click at [836, 181] on div "# Move towards the gem. # Don’t touch the spikes! # Type your code below and cl…" at bounding box center [918, 245] width 353 height 420
click at [837, 187] on div "# Move towards the gem. # Don’t touch the spikes! # Type your code below and cl…" at bounding box center [918, 245] width 353 height 420
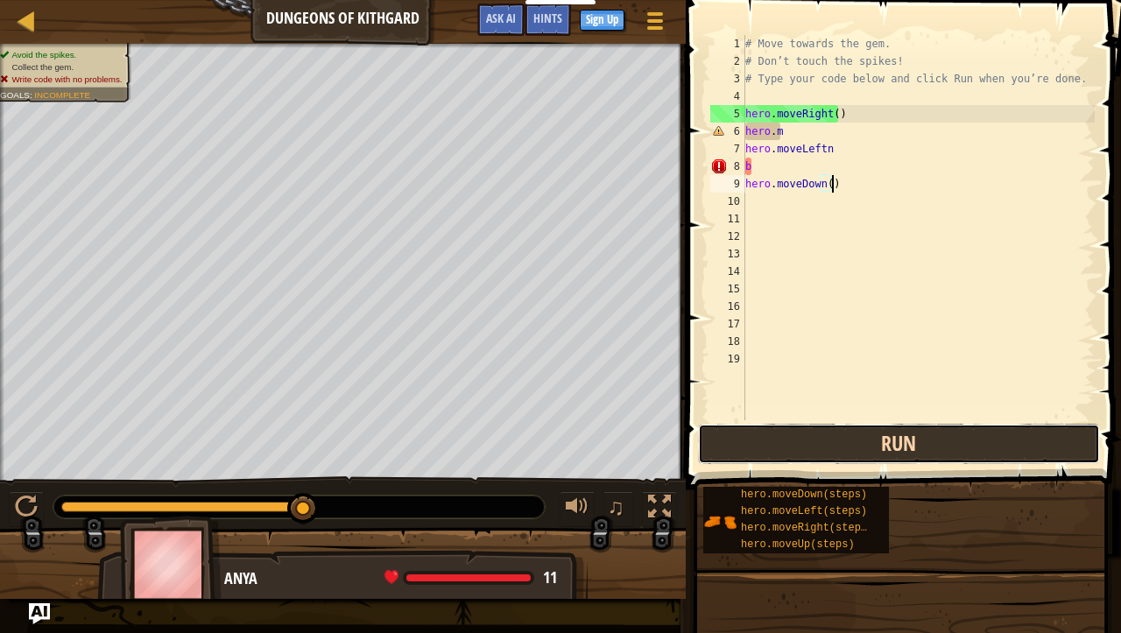
click at [951, 442] on button "Run" at bounding box center [899, 444] width 402 height 40
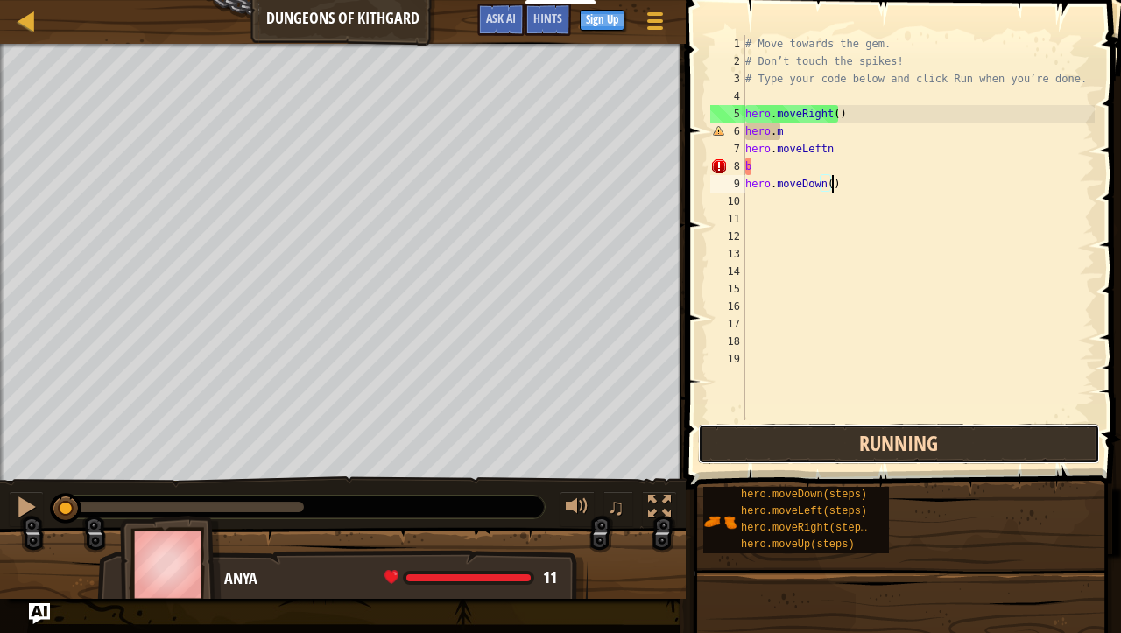
click at [925, 438] on button "Running" at bounding box center [899, 444] width 402 height 40
click at [923, 434] on button "Running" at bounding box center [899, 444] width 402 height 40
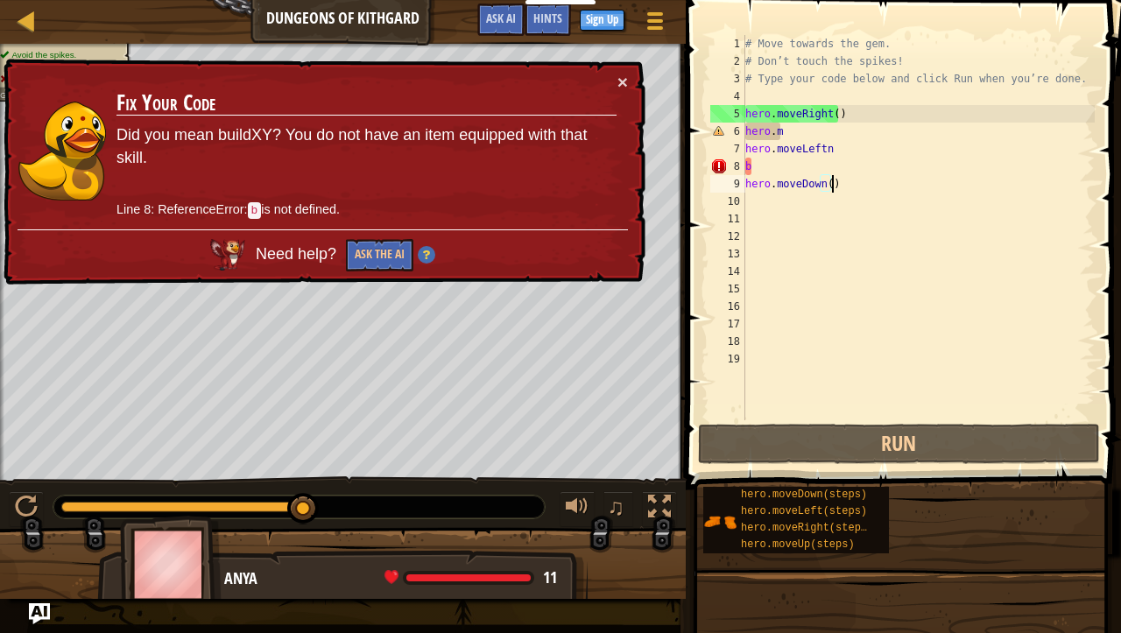
drag, startPoint x: 757, startPoint y: 164, endPoint x: 764, endPoint y: 173, distance: 11.9
click at [757, 164] on div "# Move towards the gem. # Don’t touch the spikes! # Type your code below and cl…" at bounding box center [918, 245] width 353 height 420
type textarea "b"
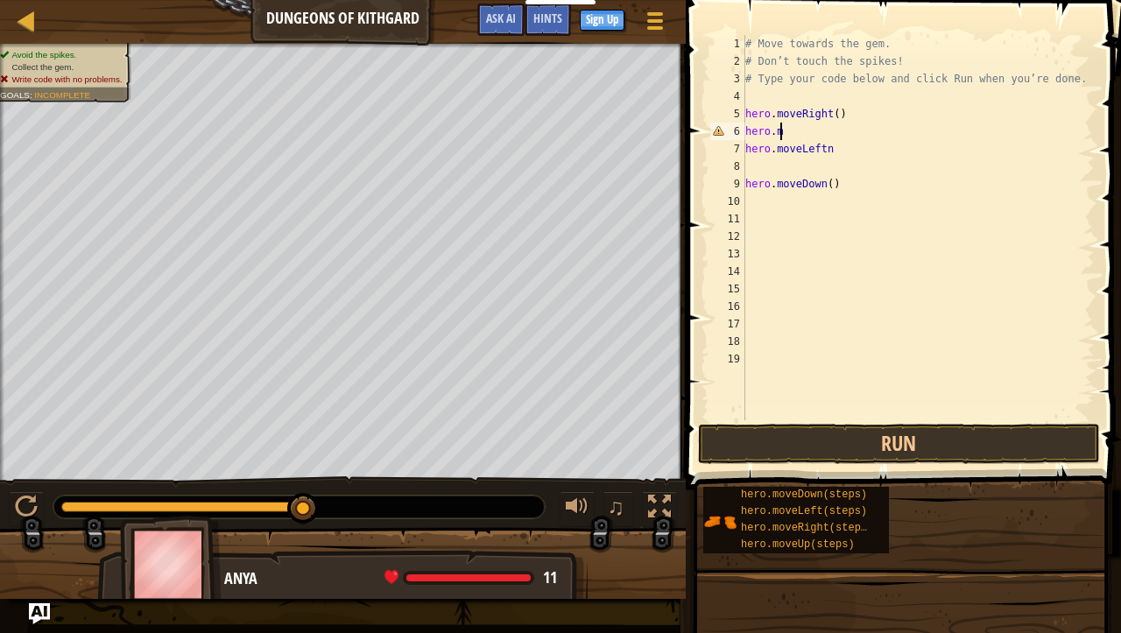
click at [792, 131] on div "# Move towards the gem. # Don’t touch the spikes! # Type your code below and cl…" at bounding box center [918, 245] width 353 height 420
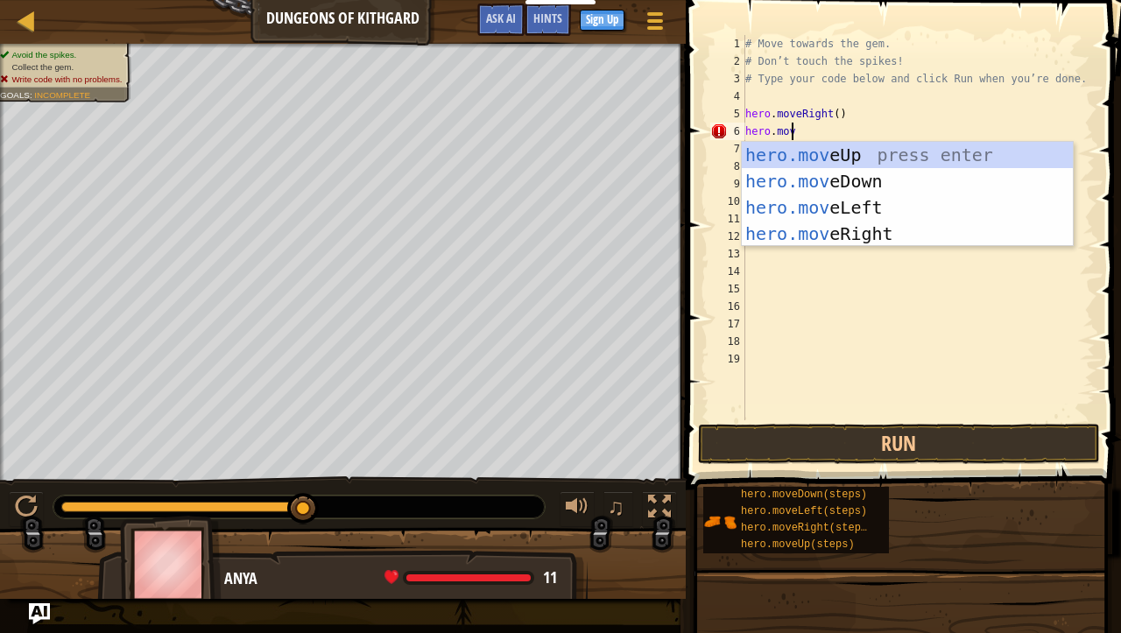
scroll to position [8, 3]
type textarea "hero.move"
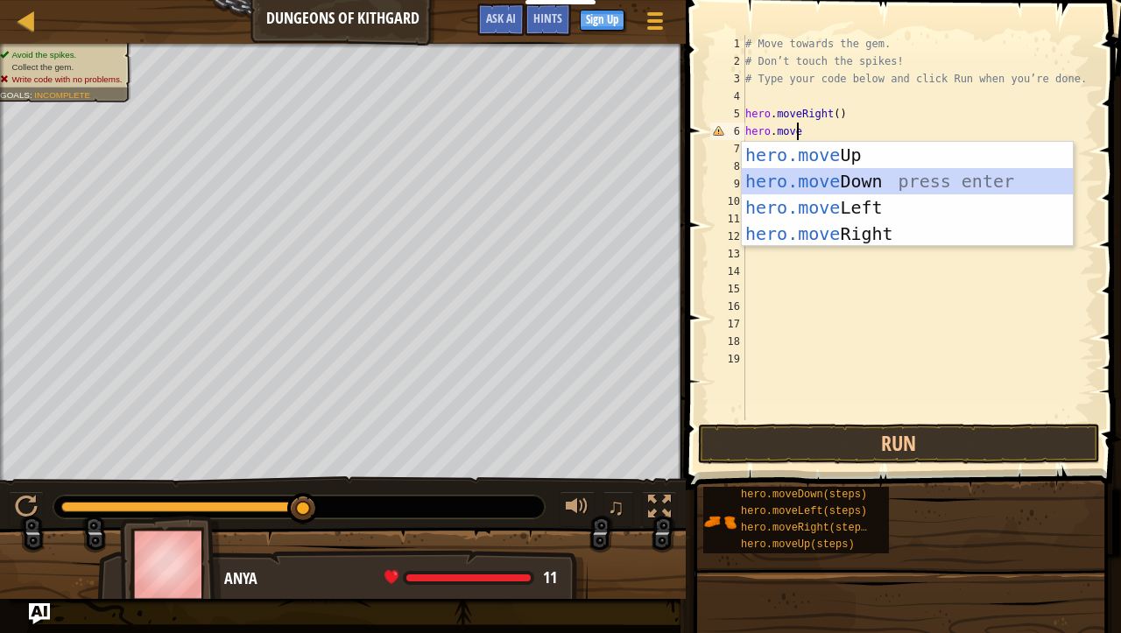
click at [851, 173] on div "hero.move Up press enter hero.move Down press enter hero.move Left press enter …" at bounding box center [907, 221] width 331 height 158
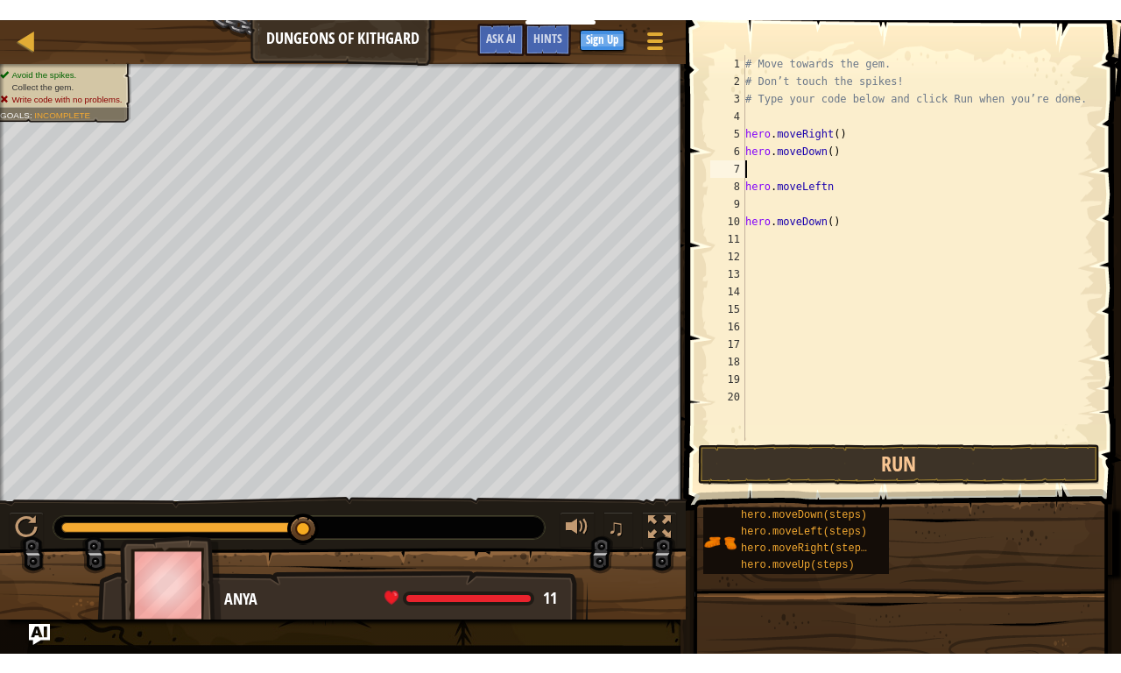
scroll to position [8, 0]
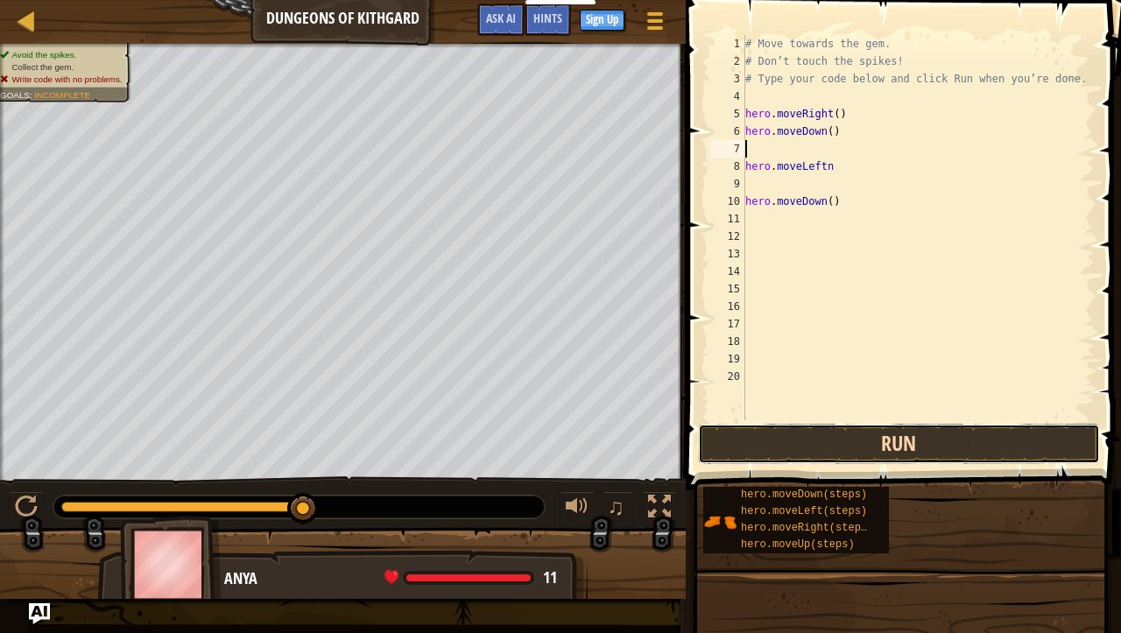
click at [904, 442] on button "Run" at bounding box center [899, 444] width 402 height 40
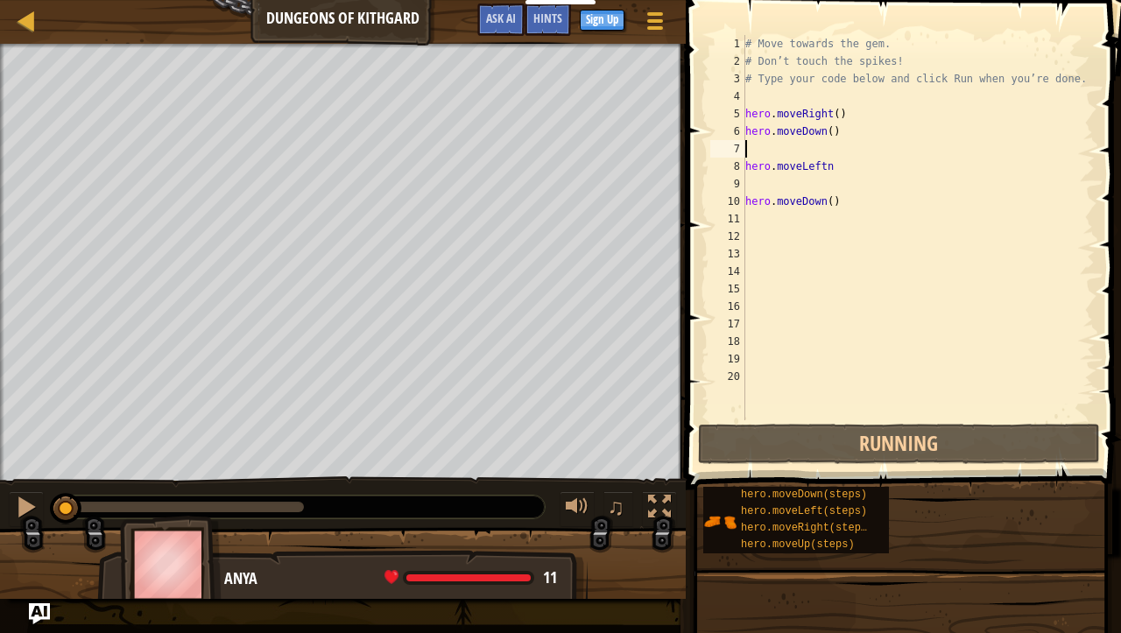
click at [837, 134] on div "# Move towards the gem. # Don’t touch the spikes! # Type your code below and cl…" at bounding box center [918, 245] width 353 height 420
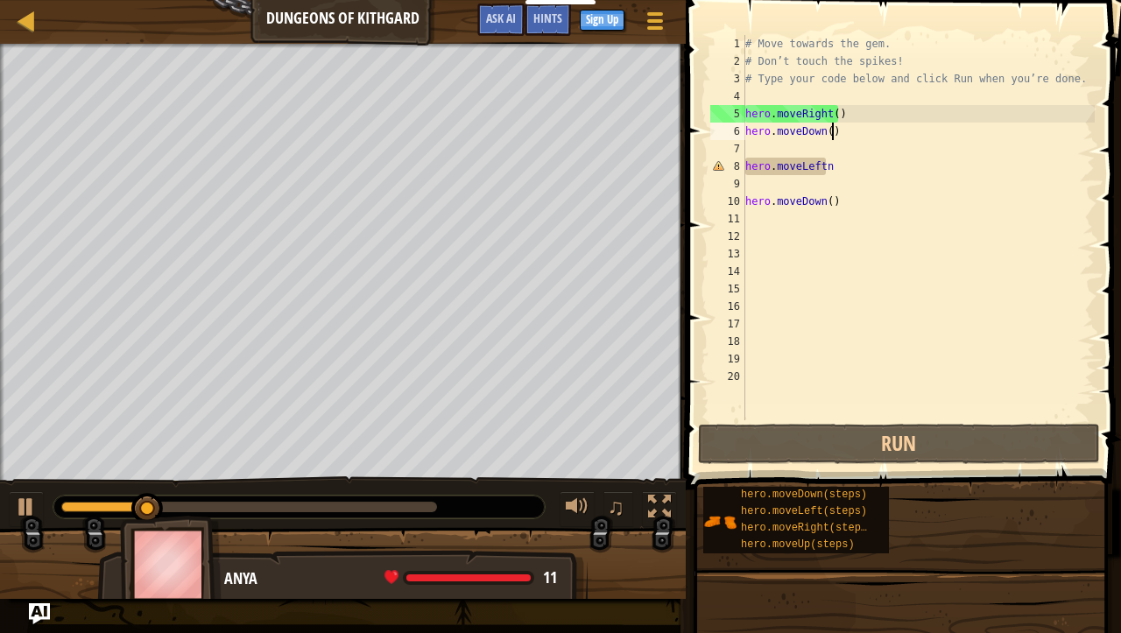
type textarea "hero.moveDown()"
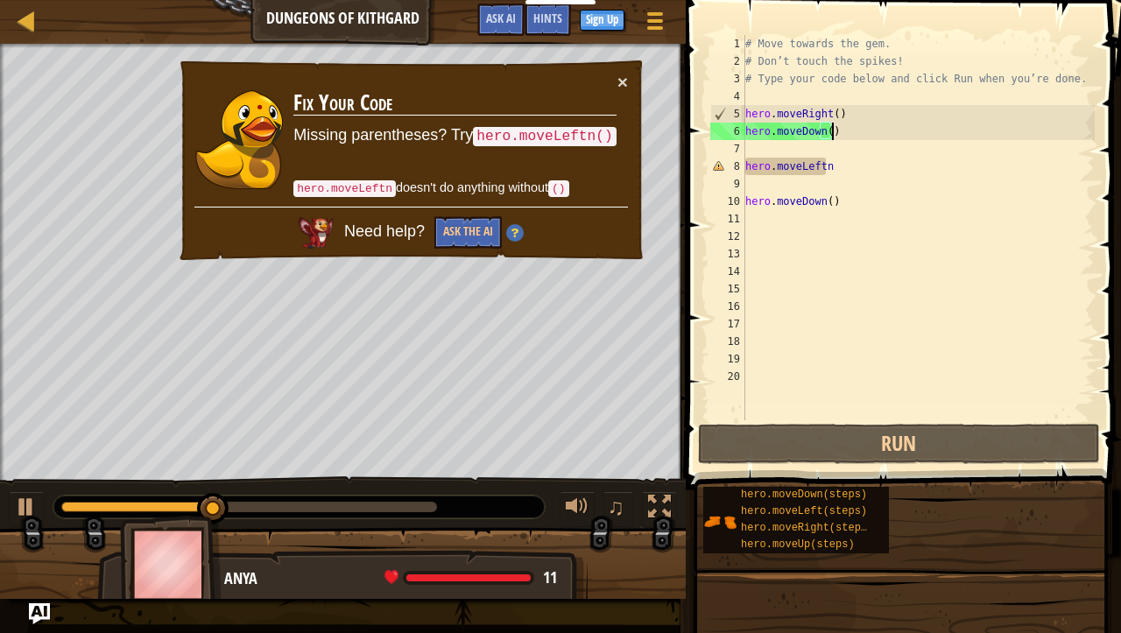
click at [981, 222] on div "# Move towards the gem. # Don’t touch the spikes! # Type your code below and cl…" at bounding box center [918, 245] width 353 height 420
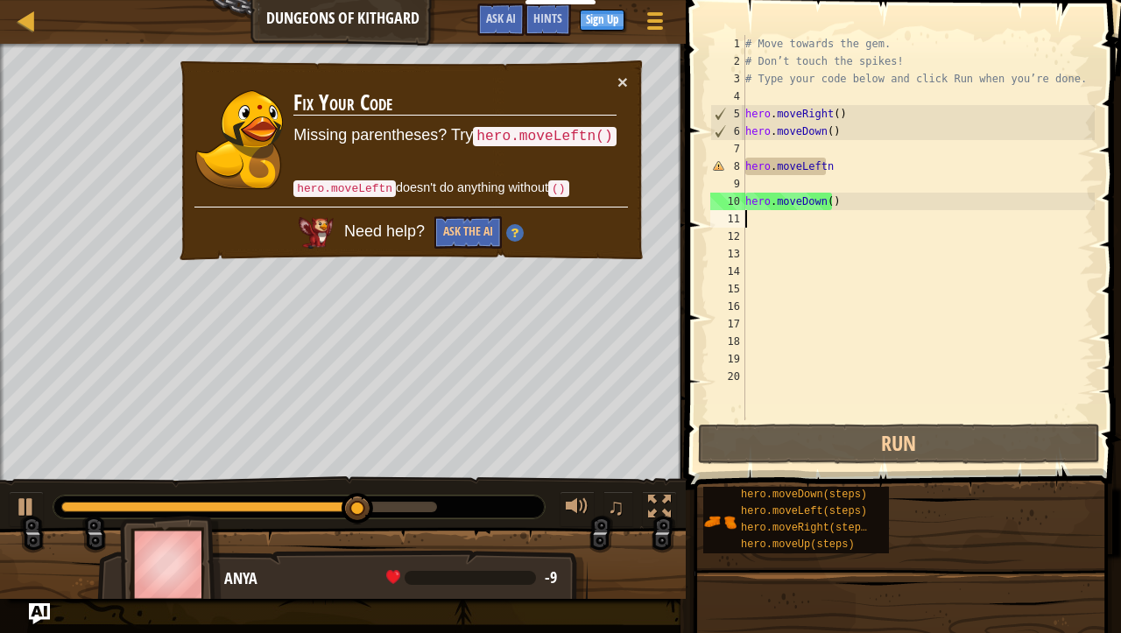
click at [1099, 21] on span at bounding box center [905, 219] width 449 height 541
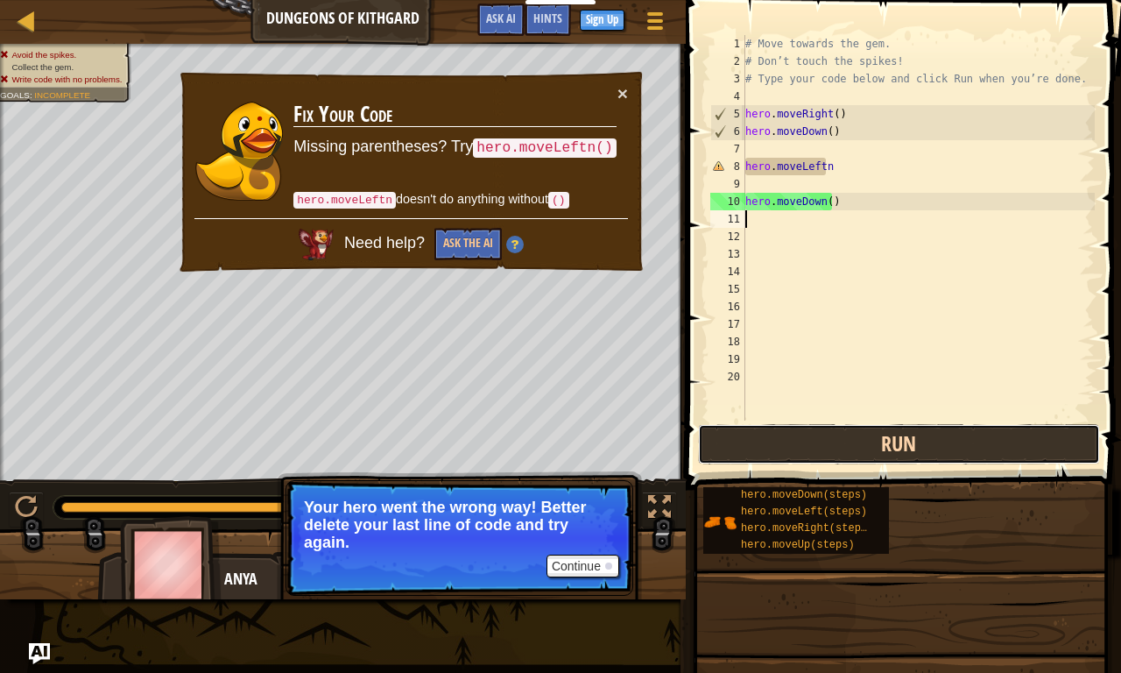
click at [809, 434] on button "Run" at bounding box center [899, 444] width 402 height 40
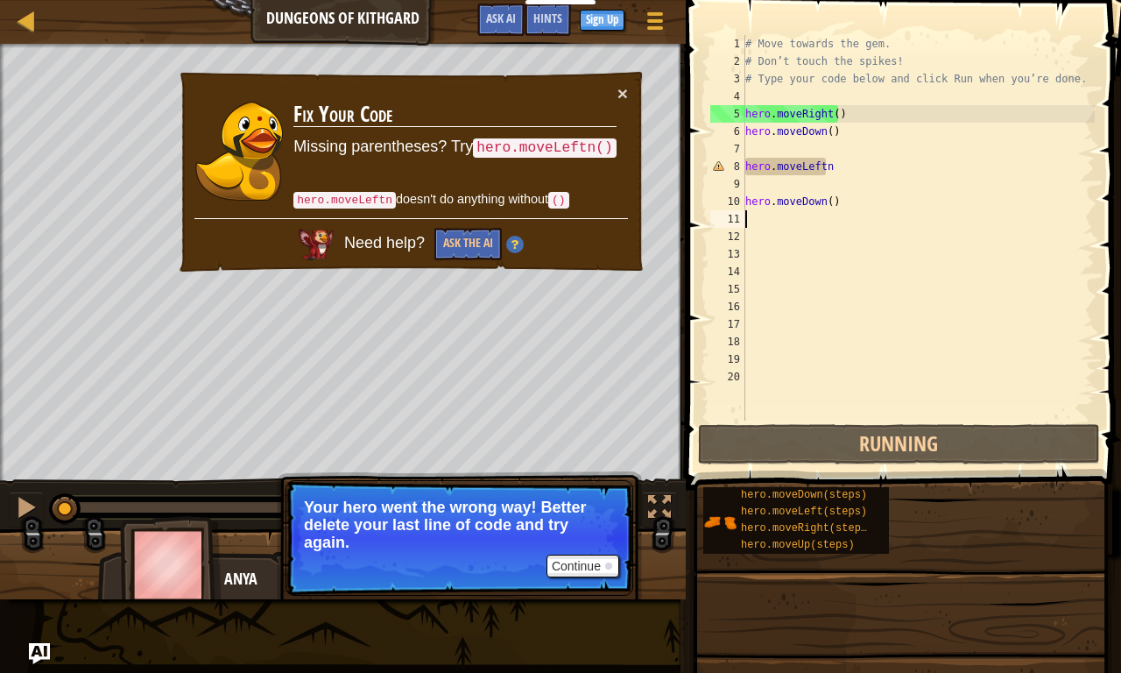
click at [839, 157] on div "# Move towards the gem. # Don’t touch the spikes! # Type your code below and cl…" at bounding box center [918, 245] width 353 height 420
type textarea "hero.moveDown()"
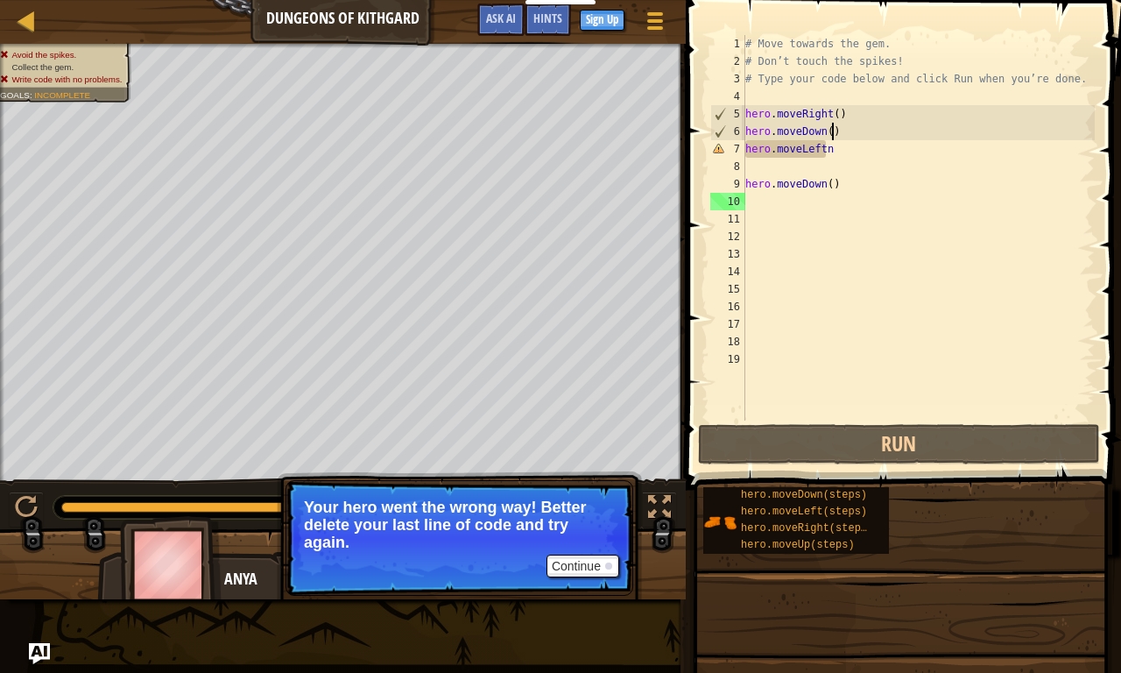
click at [842, 169] on div "# Move towards the gem. # Don’t touch the spikes! # Type your code below and cl…" at bounding box center [918, 245] width 353 height 420
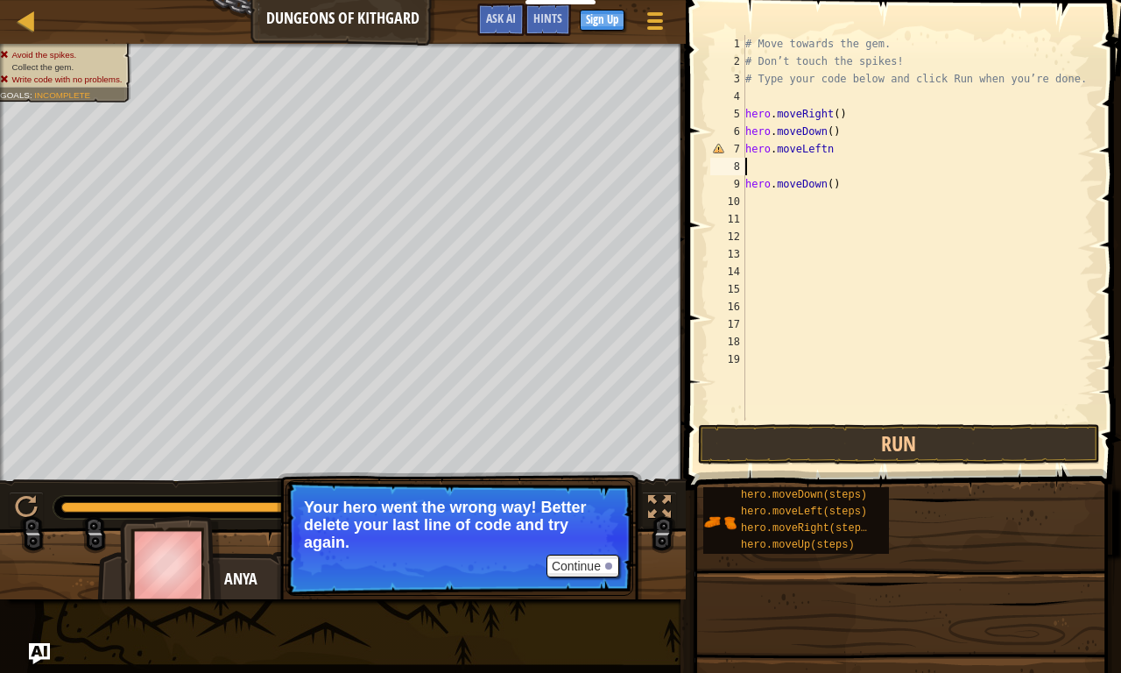
type textarea "hero.moveLeftn"
click at [764, 95] on div "# Move towards the gem. # Don’t touch the spikes! # Type your code below and cl…" at bounding box center [918, 245] width 353 height 420
click at [859, 145] on div "# Move towards the gem. # Don’t touch the spikes! # Type your code below and cl…" at bounding box center [918, 245] width 353 height 420
type textarea "hero.moveDown()"
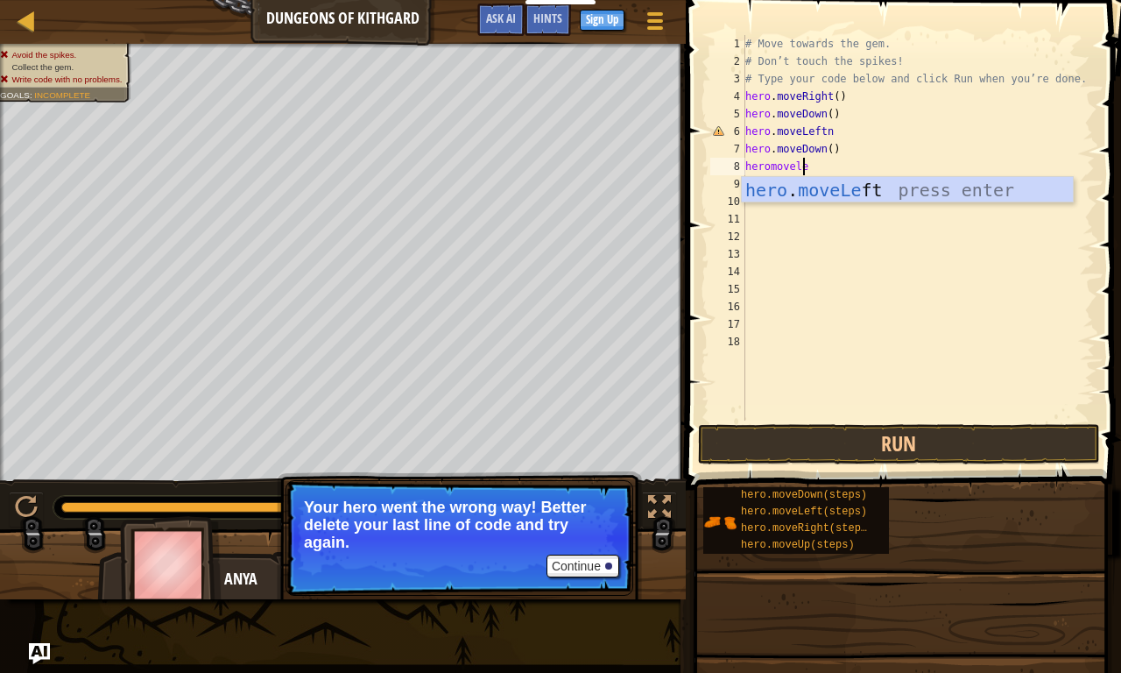
scroll to position [8, 4]
type textarea "heromoveleft"
click at [907, 194] on div "hero . moveLeft press enter" at bounding box center [907, 216] width 331 height 79
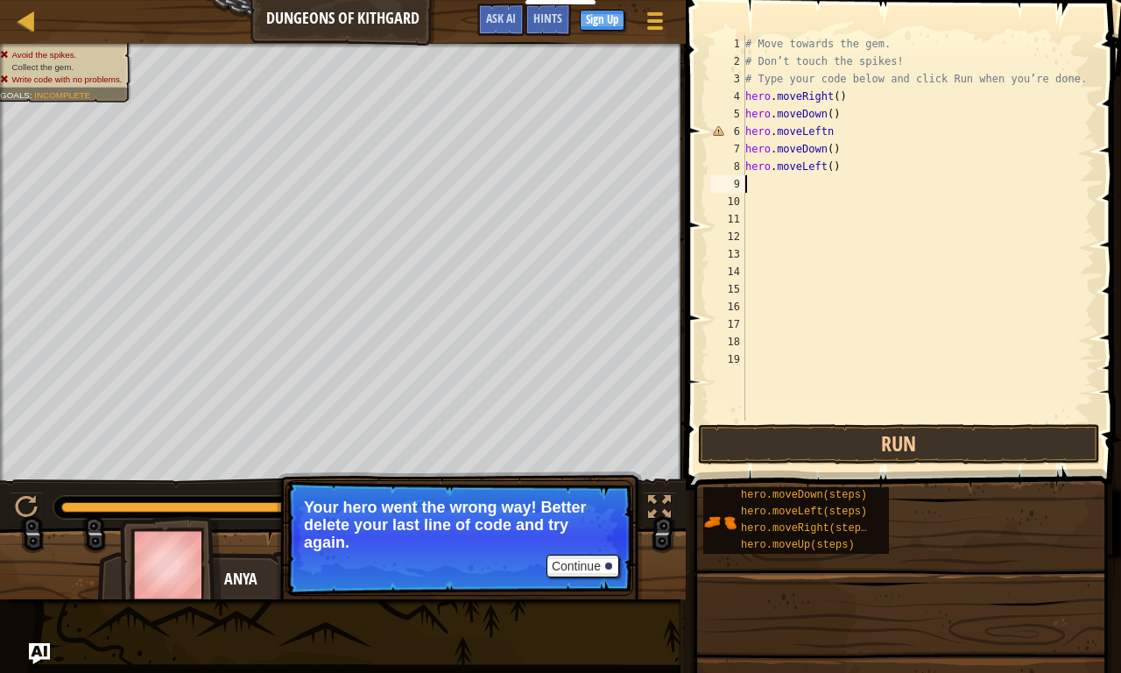
scroll to position [8, 0]
click at [941, 444] on button "Run" at bounding box center [899, 444] width 402 height 40
